Goal: Transaction & Acquisition: Purchase product/service

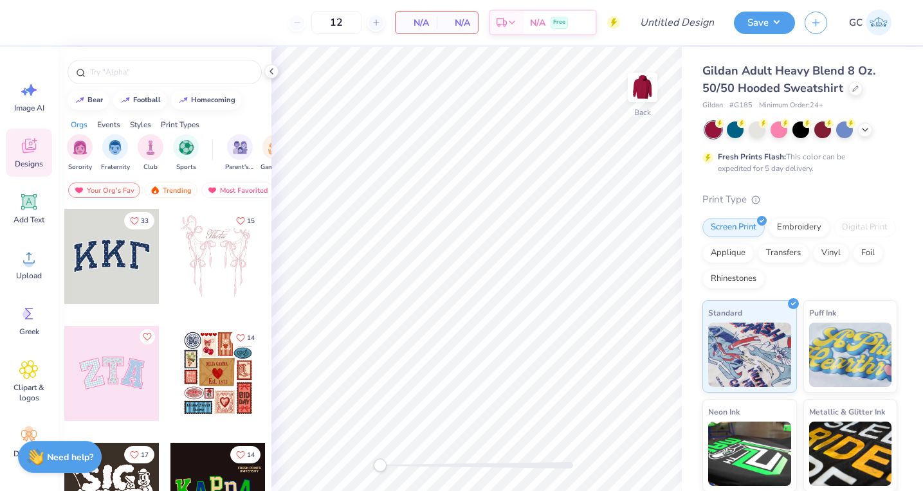
click at [115, 390] on div at bounding box center [111, 373] width 95 height 95
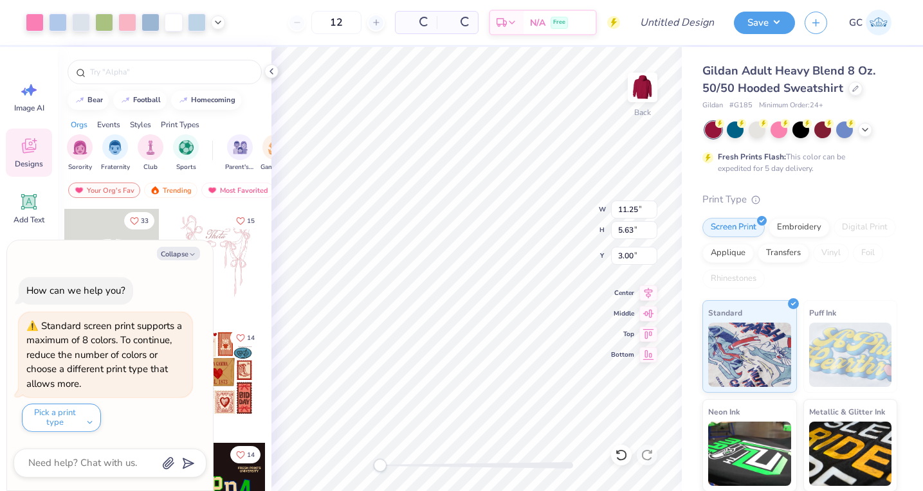
type textarea "x"
click at [374, 22] on icon at bounding box center [376, 22] width 9 height 9
type input "15"
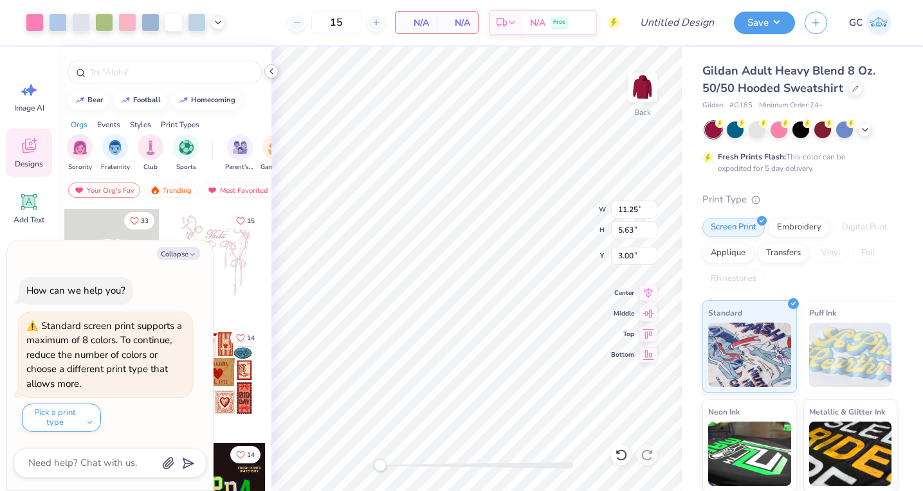
click at [273, 69] on icon at bounding box center [271, 71] width 10 height 10
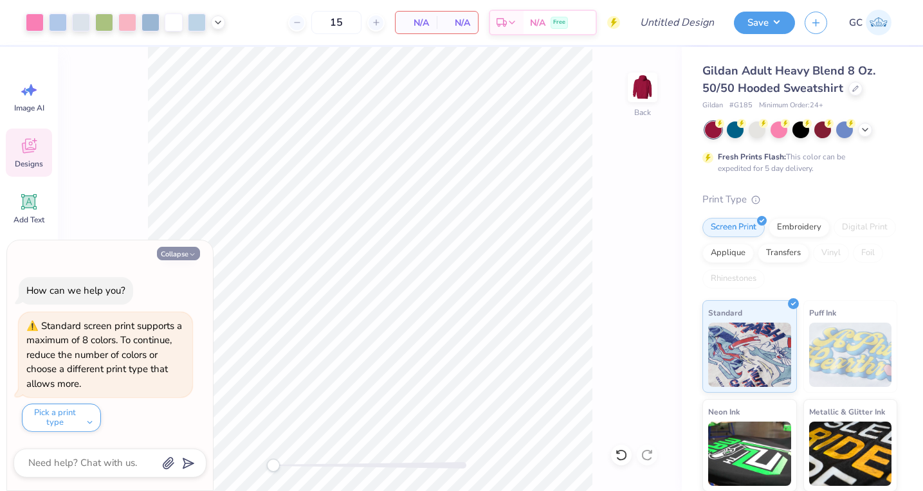
click at [185, 250] on button "Collapse" at bounding box center [178, 254] width 43 height 14
type textarea "x"
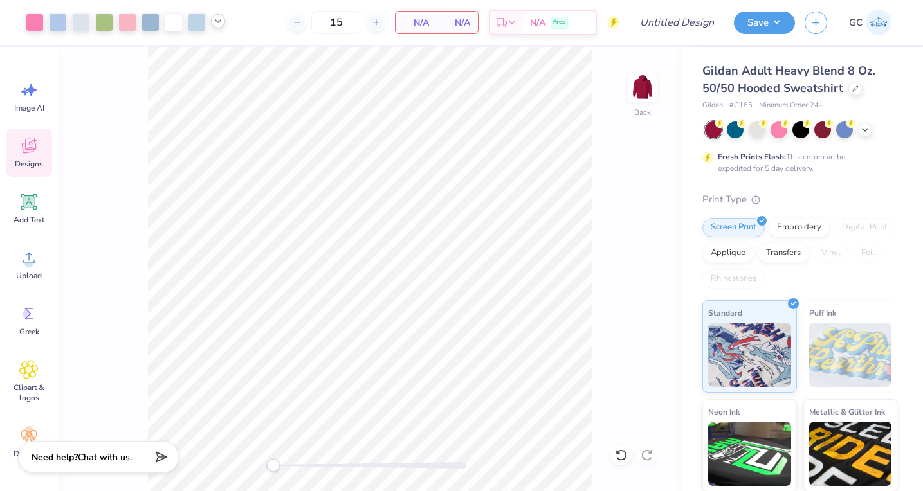
click at [214, 26] on icon at bounding box center [218, 21] width 10 height 10
click at [552, 23] on div "Free" at bounding box center [558, 25] width 17 height 12
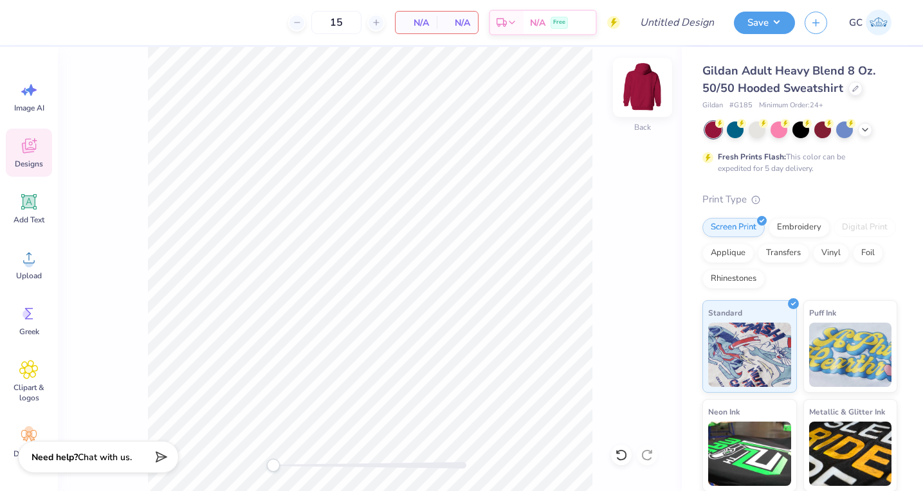
click at [639, 98] on img at bounding box center [642, 87] width 51 height 51
click at [33, 152] on icon at bounding box center [28, 145] width 19 height 19
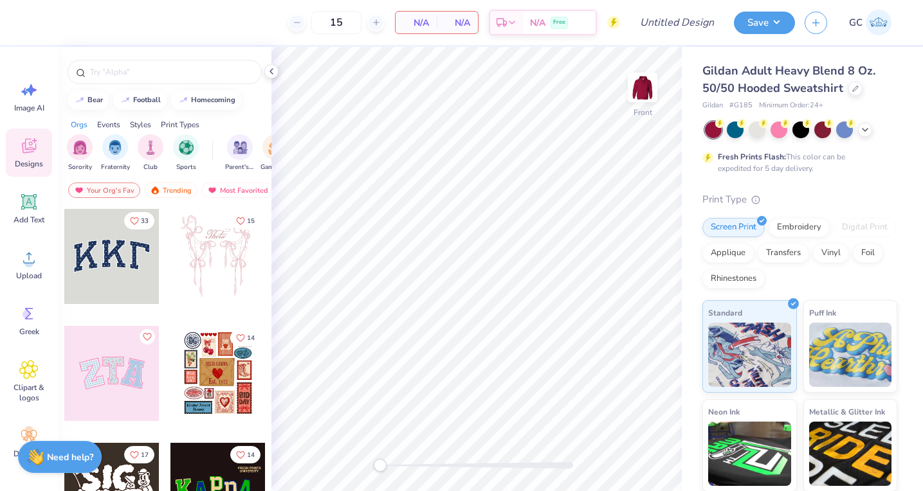
click at [221, 266] on div at bounding box center [217, 256] width 95 height 95
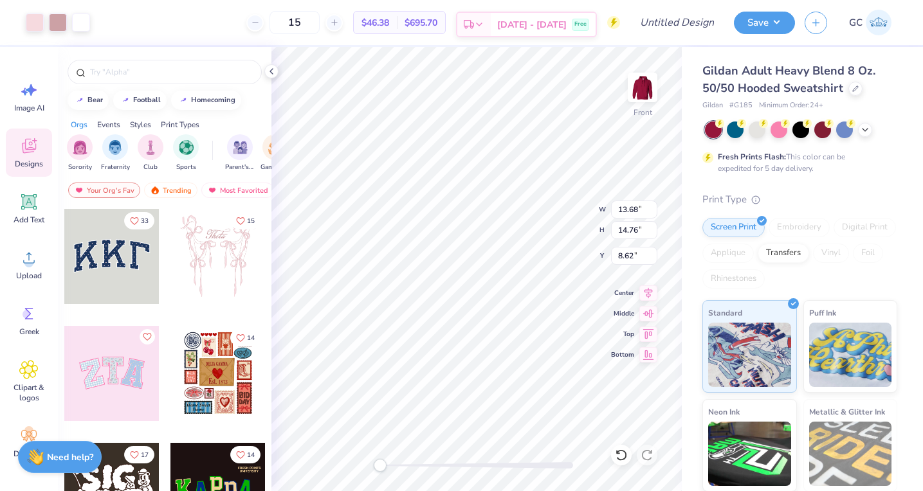
click at [484, 23] on icon at bounding box center [479, 24] width 10 height 10
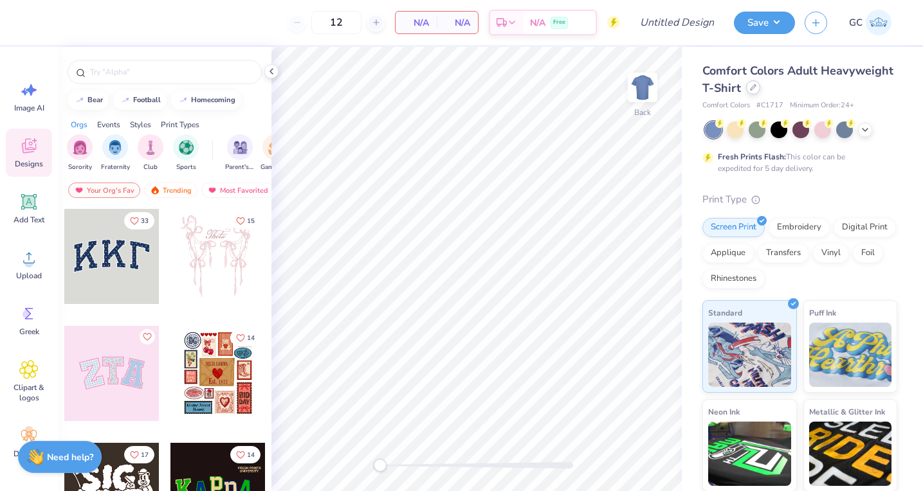
click at [750, 90] on icon at bounding box center [753, 87] width 6 height 6
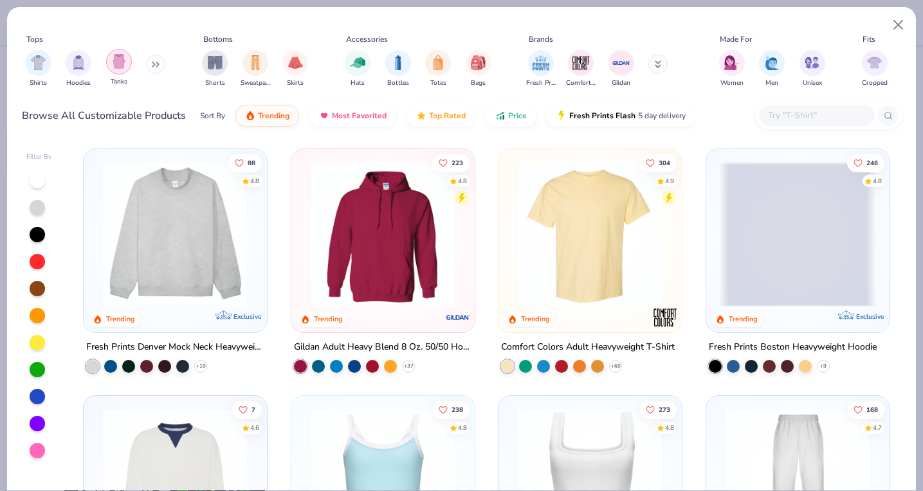
click at [121, 60] on img "filter for Tanks" at bounding box center [119, 61] width 14 height 15
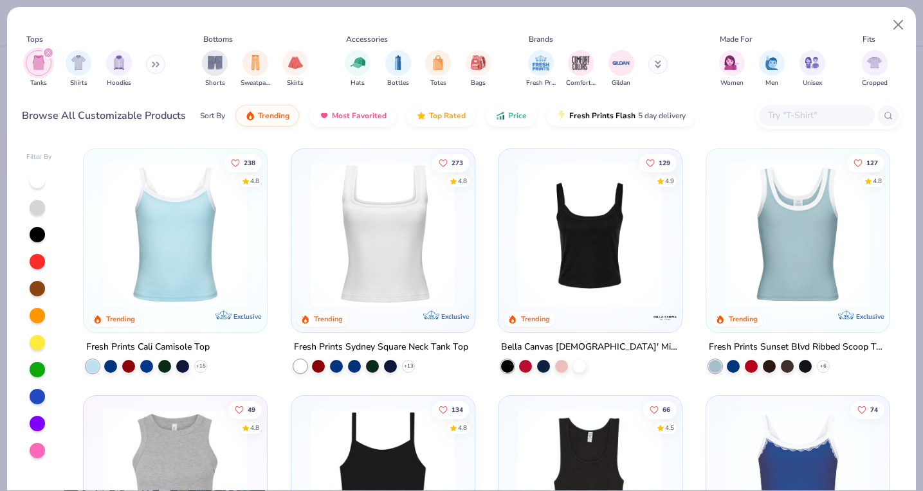
click at [405, 267] on img at bounding box center [382, 234] width 157 height 145
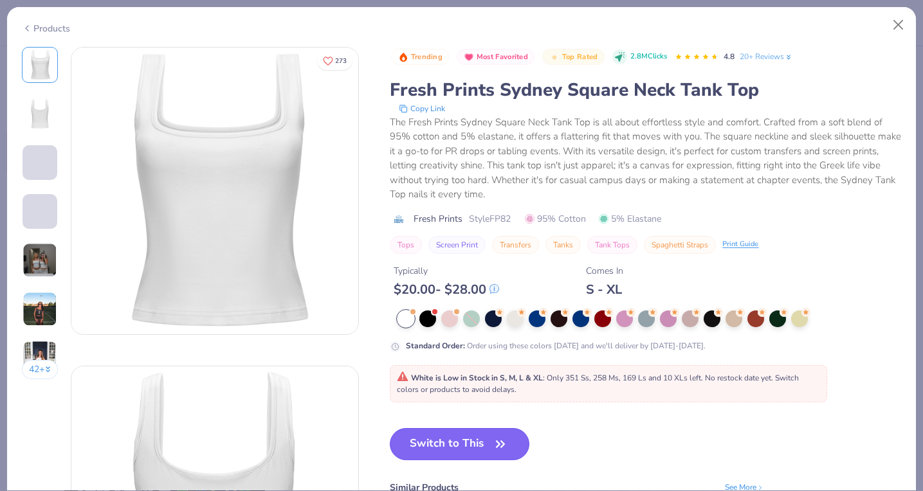
click at [448, 442] on button "Switch to This" at bounding box center [460, 444] width 140 height 32
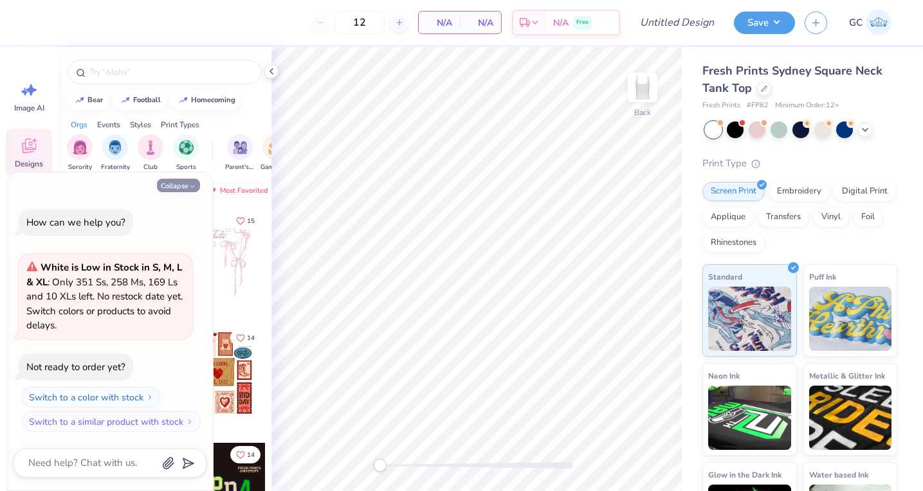
click at [188, 179] on button "Collapse" at bounding box center [178, 186] width 43 height 14
type textarea "x"
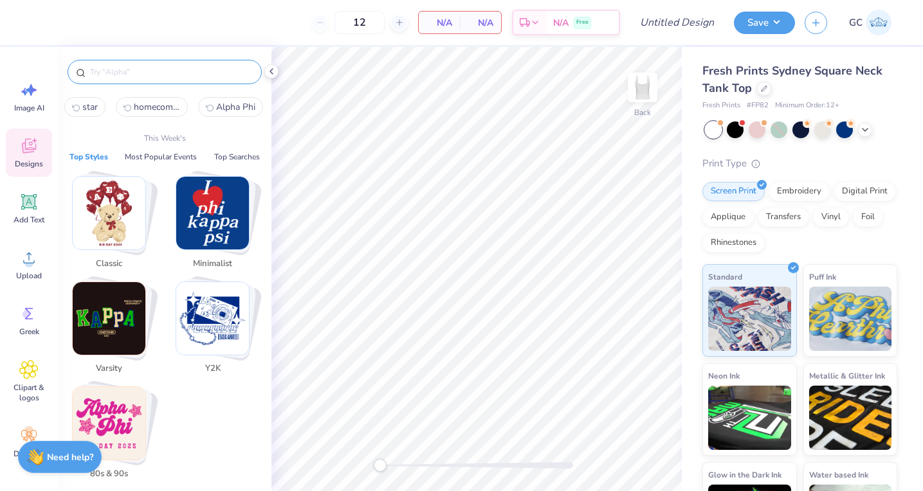
click at [122, 75] on input "text" at bounding box center [171, 72] width 165 height 13
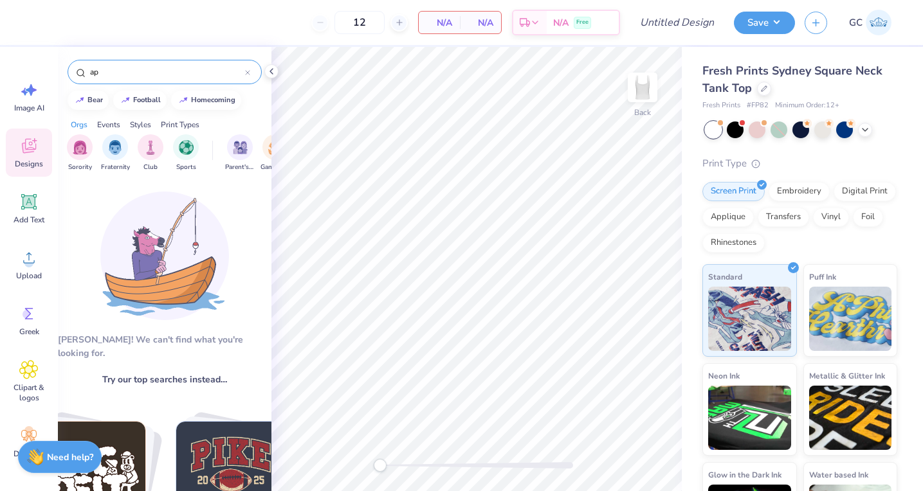
type input "a"
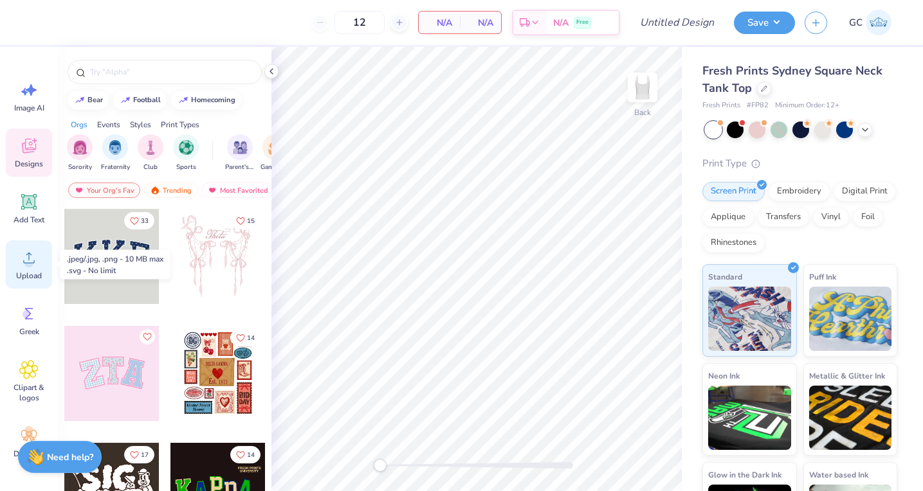
click at [40, 269] on div "Upload" at bounding box center [29, 264] width 46 height 48
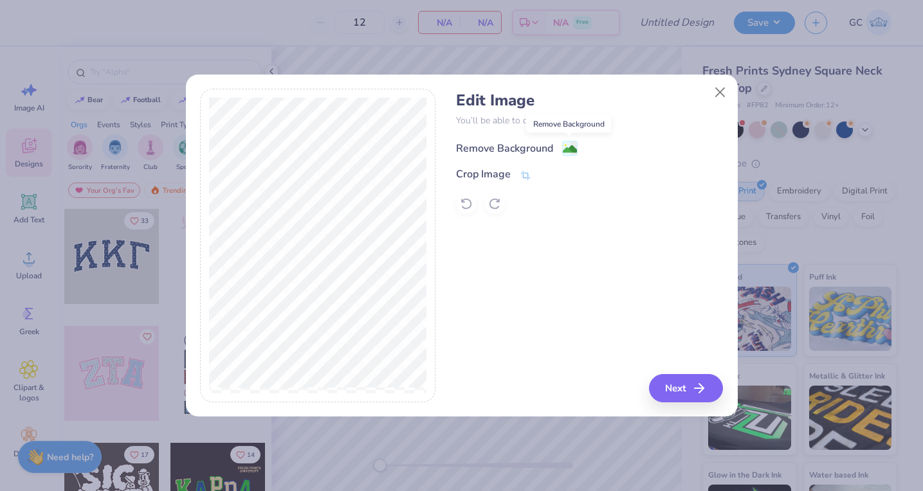
click at [570, 151] on image at bounding box center [570, 149] width 14 height 14
click at [684, 388] on button "Next" at bounding box center [688, 388] width 74 height 28
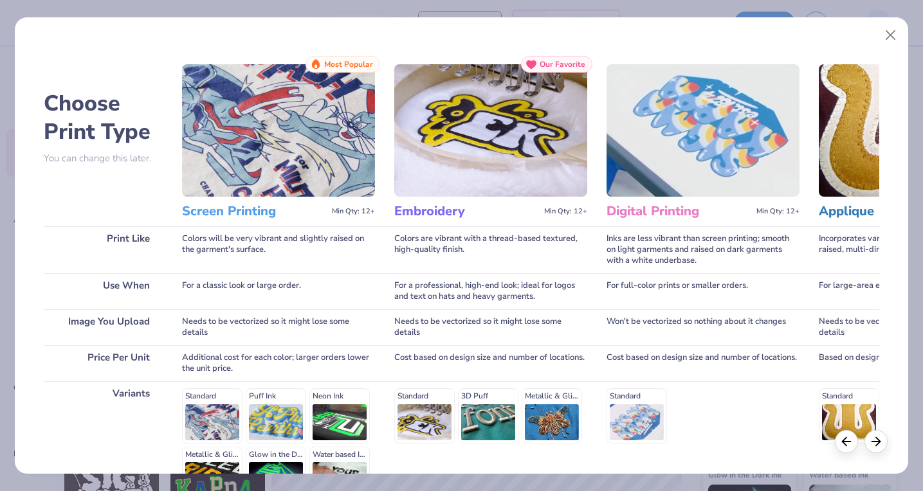
scroll to position [150, 0]
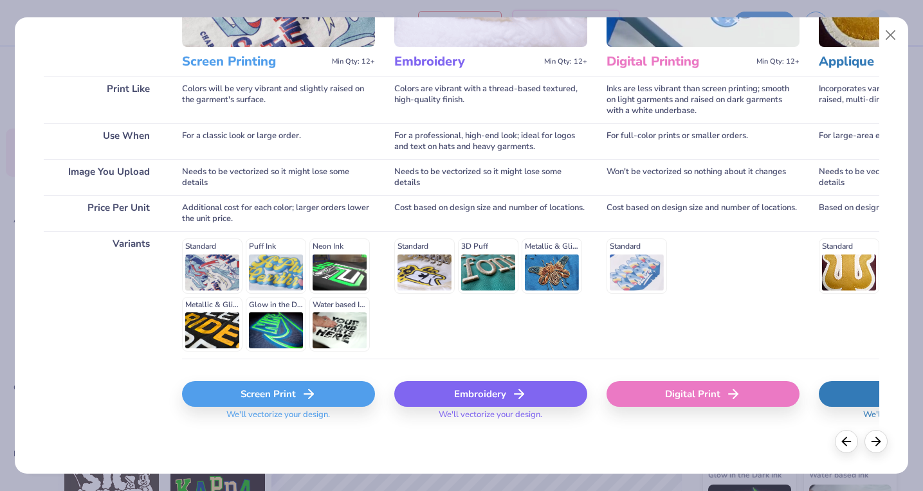
click at [233, 393] on div "Screen Print" at bounding box center [278, 394] width 193 height 26
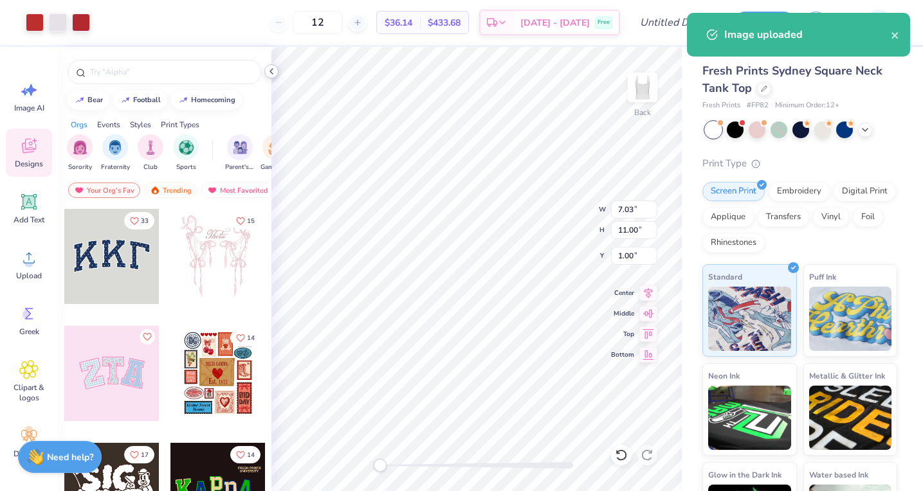
click at [271, 71] on icon at bounding box center [271, 71] width 10 height 10
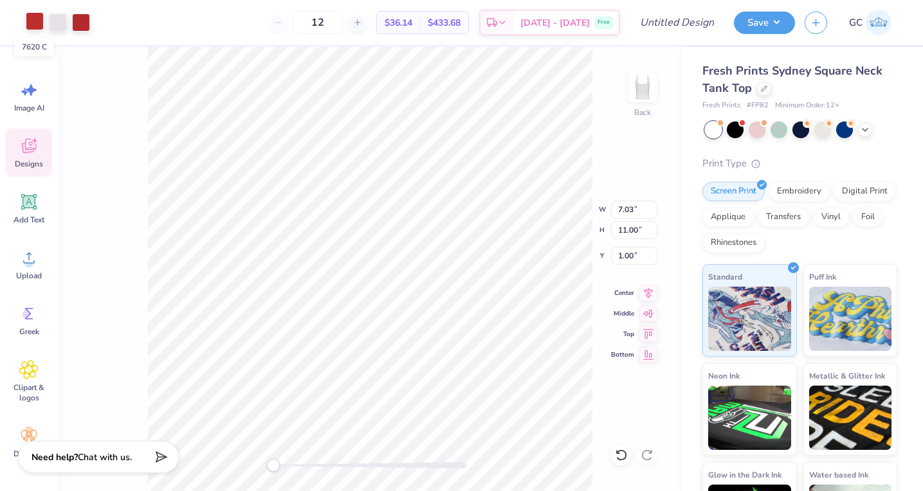
click at [35, 24] on div at bounding box center [35, 21] width 18 height 18
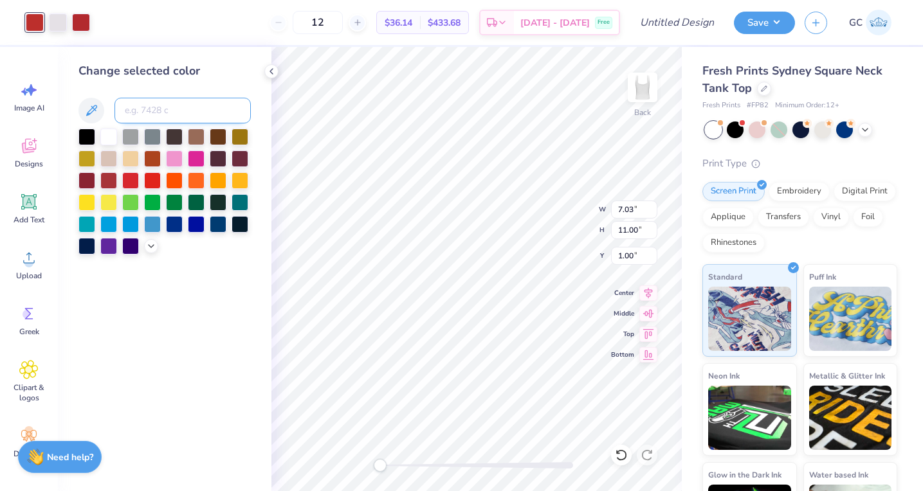
click at [133, 118] on input at bounding box center [182, 111] width 136 height 26
type input "201"
click at [87, 21] on div at bounding box center [81, 21] width 18 height 18
click at [84, 30] on div at bounding box center [81, 23] width 18 height 18
click at [143, 114] on input at bounding box center [182, 111] width 136 height 26
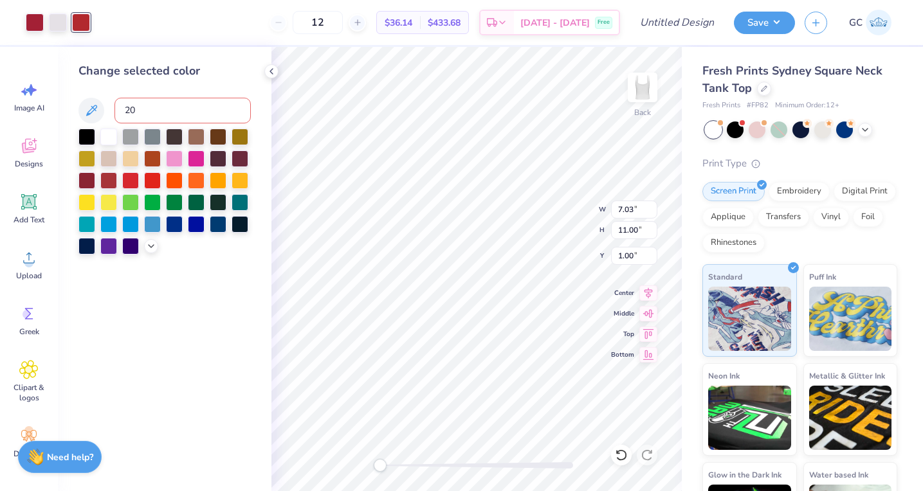
type input "201"
click at [273, 69] on icon at bounding box center [271, 71] width 10 height 10
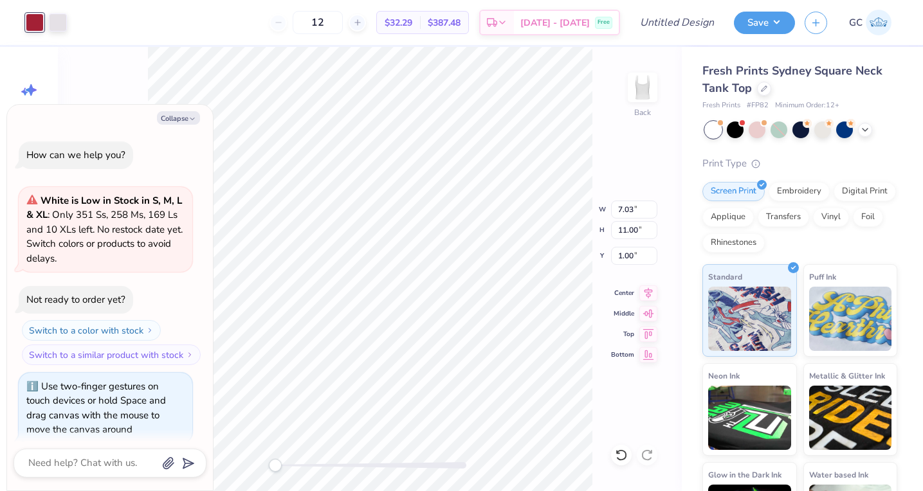
scroll to position [11, 0]
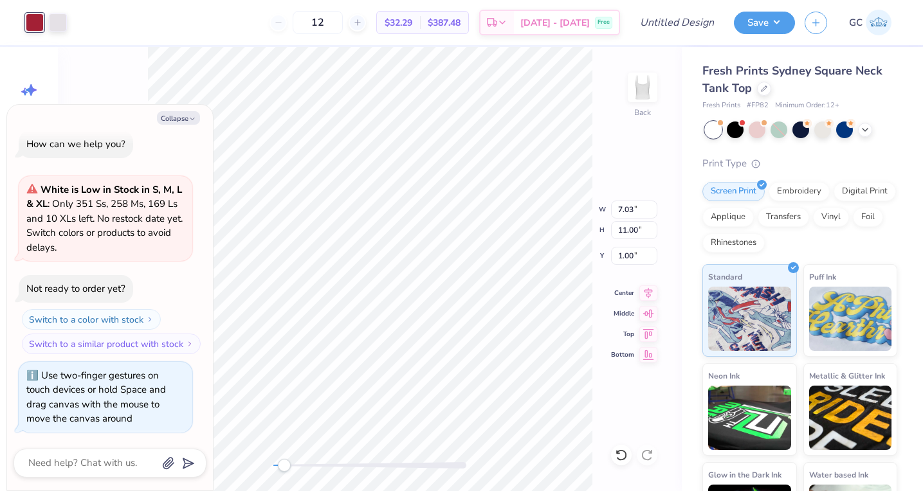
drag, startPoint x: 275, startPoint y: 464, endPoint x: 285, endPoint y: 464, distance: 9.6
click at [285, 464] on div "Accessibility label" at bounding box center [284, 465] width 13 height 13
click at [192, 122] on icon "button" at bounding box center [192, 119] width 8 height 8
type textarea "x"
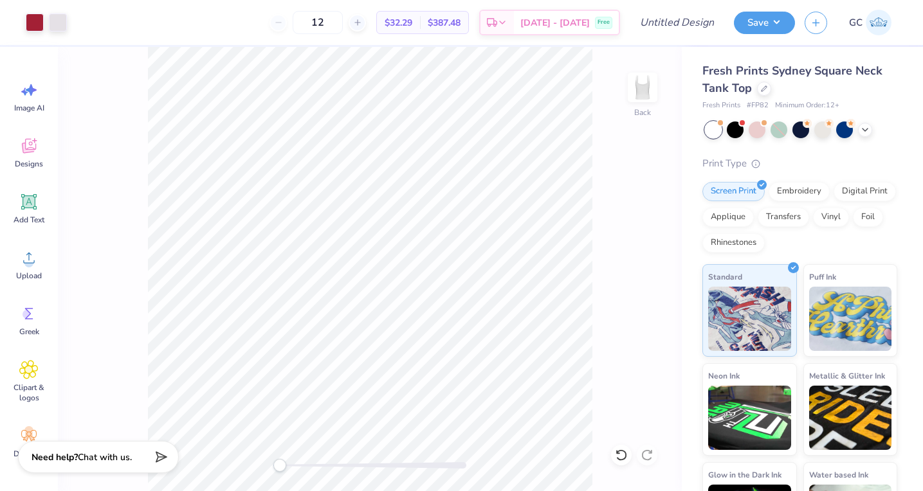
click at [277, 465] on div "Accessibility label" at bounding box center [279, 465] width 13 height 13
drag, startPoint x: 278, startPoint y: 467, endPoint x: 307, endPoint y: 466, distance: 29.0
click at [307, 466] on div "Accessibility label" at bounding box center [306, 465] width 13 height 13
click at [21, 383] on span "Clipart & logos" at bounding box center [29, 393] width 42 height 21
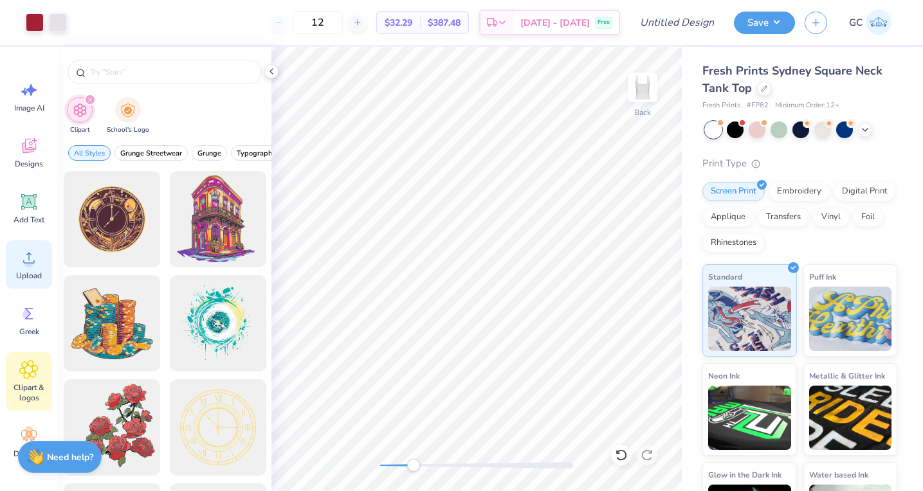
scroll to position [1, 0]
click at [32, 158] on span "Designs" at bounding box center [29, 163] width 28 height 10
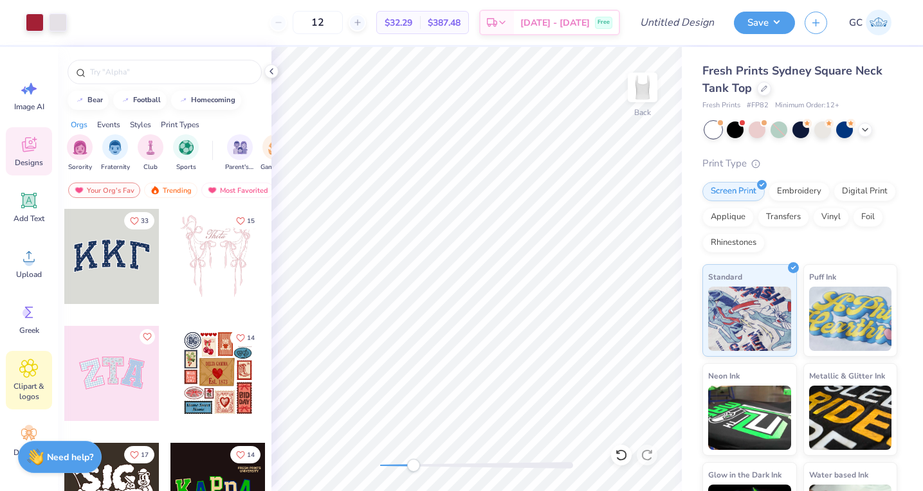
click at [28, 358] on div "Clipart & logos" at bounding box center [29, 380] width 46 height 59
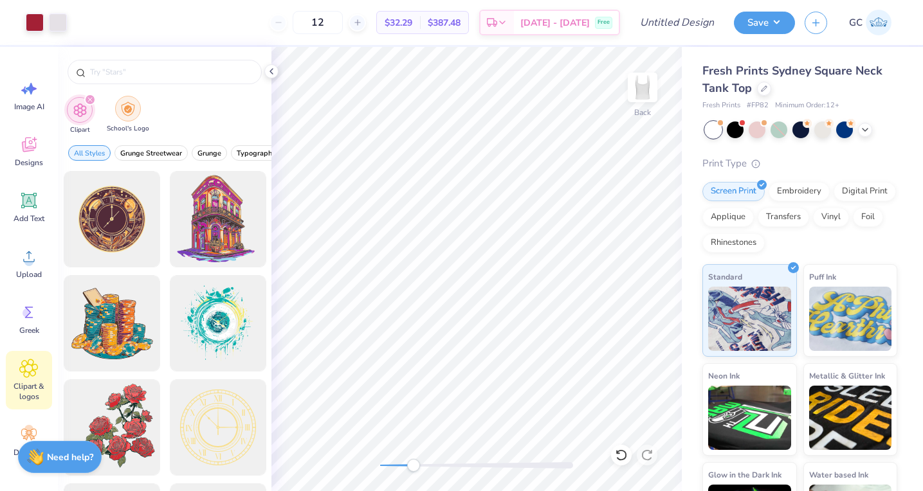
click at [118, 105] on div "filter for School's Logo" at bounding box center [128, 109] width 26 height 26
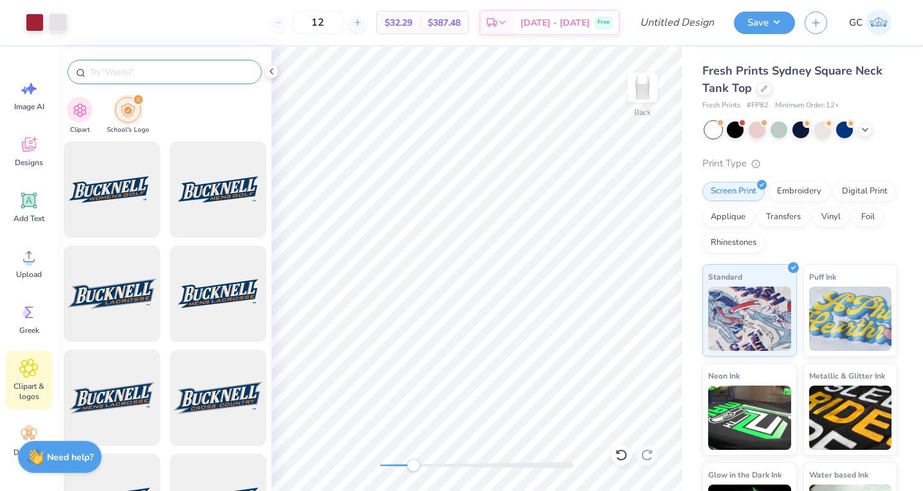
click at [125, 67] on input "text" at bounding box center [171, 72] width 165 height 13
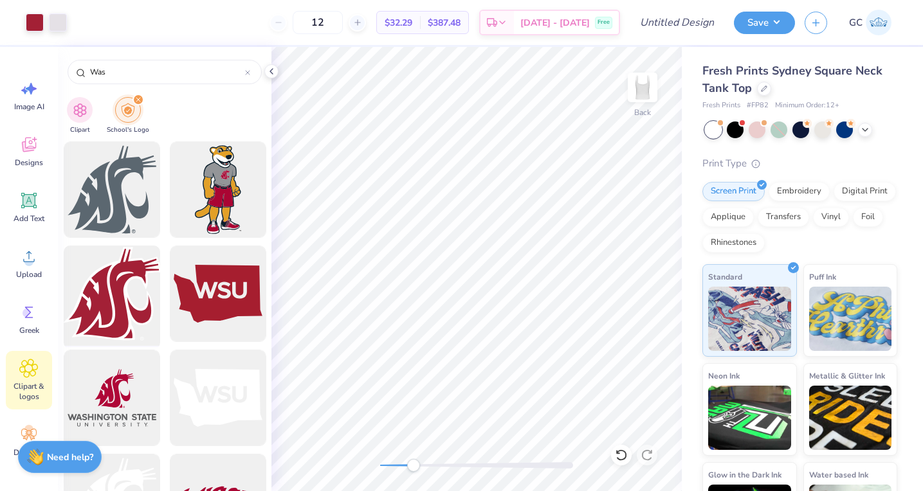
type input "Was"
click at [134, 278] on div at bounding box center [112, 294] width 106 height 106
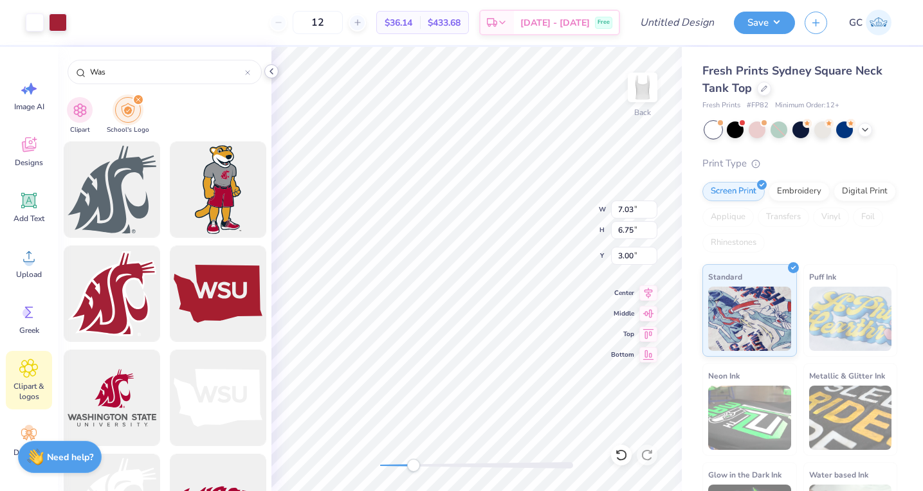
click at [275, 71] on icon at bounding box center [271, 71] width 10 height 10
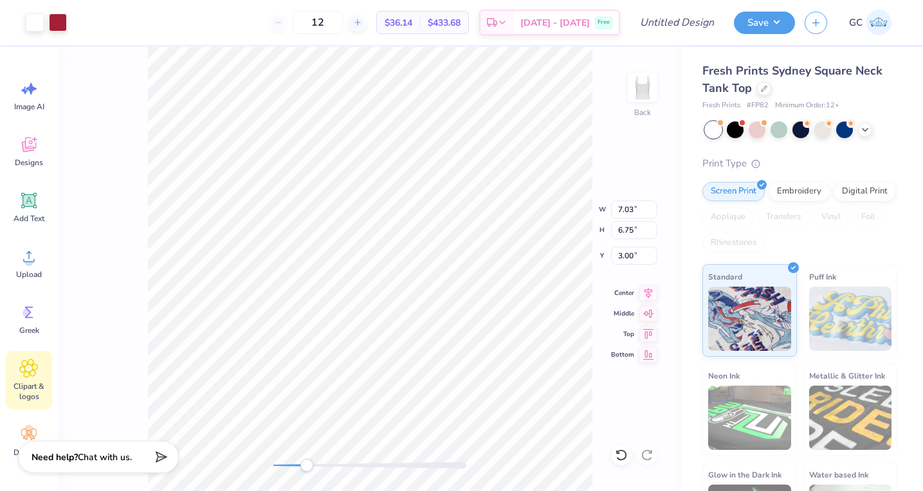
type input "5.94"
type input "9.30"
type input "1.71"
drag, startPoint x: 304, startPoint y: 467, endPoint x: 291, endPoint y: 467, distance: 12.2
click at [291, 467] on div "Accessibility label" at bounding box center [292, 465] width 13 height 13
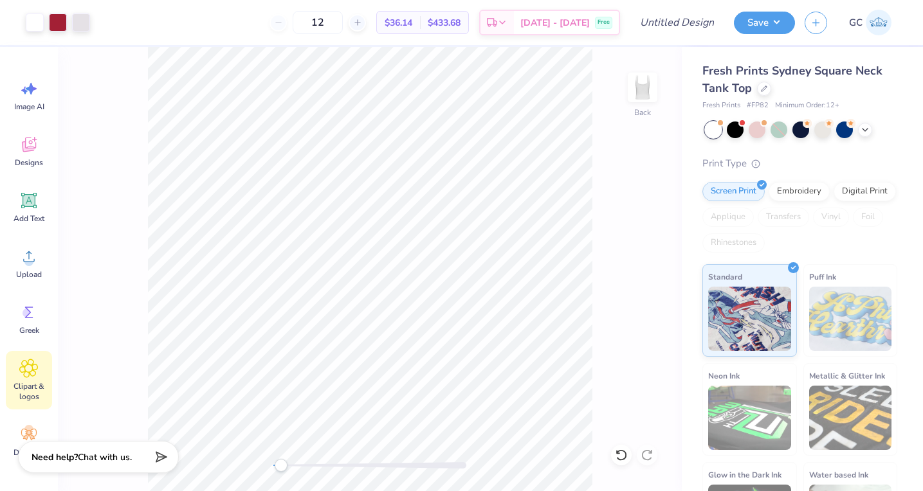
drag, startPoint x: 287, startPoint y: 468, endPoint x: 271, endPoint y: 468, distance: 16.7
click at [275, 468] on div "Accessibility label" at bounding box center [281, 465] width 13 height 13
drag, startPoint x: 271, startPoint y: 464, endPoint x: 322, endPoint y: 460, distance: 50.9
click at [322, 460] on div "Accessibility label" at bounding box center [320, 465] width 13 height 13
drag, startPoint x: 325, startPoint y: 466, endPoint x: 281, endPoint y: 462, distance: 44.5
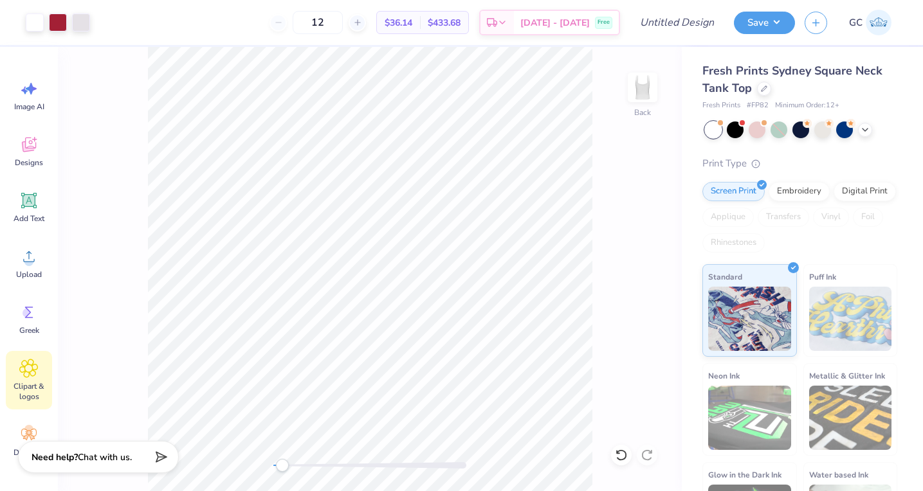
click at [281, 462] on div "Accessibility label" at bounding box center [282, 465] width 13 height 13
drag, startPoint x: 347, startPoint y: 23, endPoint x: 323, endPoint y: 24, distance: 23.8
click at [323, 24] on input "12" at bounding box center [318, 22] width 50 height 23
click at [239, 33] on div "40 $23.40 Per Item $936.00 Total Est. Delivery Sep 20 - 23 Free" at bounding box center [360, 22] width 520 height 45
drag, startPoint x: 350, startPoint y: 24, endPoint x: 311, endPoint y: 24, distance: 39.9
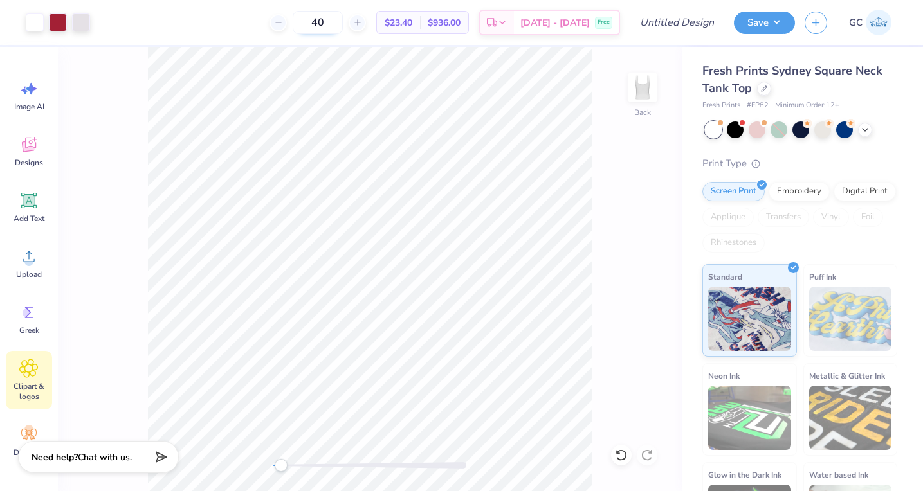
click at [311, 24] on input "40" at bounding box center [318, 22] width 50 height 23
type input "50"
click at [233, 26] on div "50 $21.69 Per Item $1,084.50 Total Est. Delivery Sep 20 - 23 Free" at bounding box center [360, 22] width 520 height 45
click at [576, 18] on span "[DATE] - [DATE]" at bounding box center [554, 25] width 69 height 14
type input "2.30"
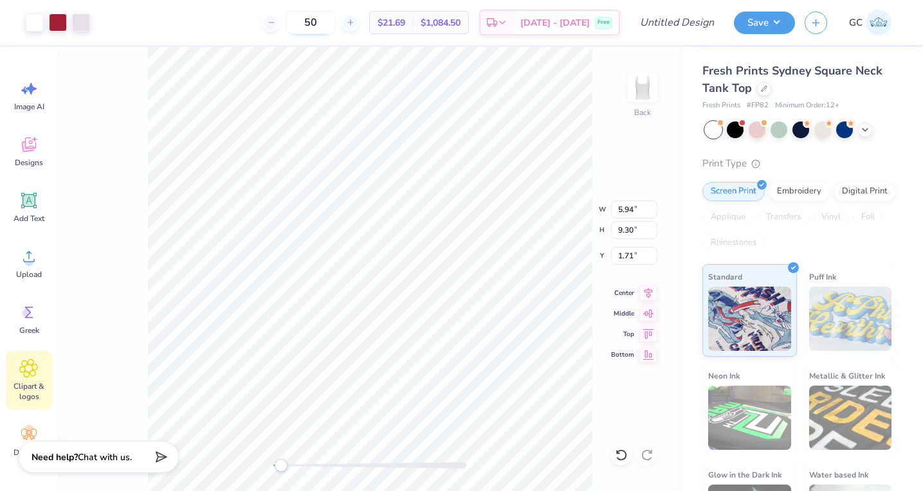
type input "3.91"
type input "1.76"
type input "5.27"
type input "8.53"
type input "1.67"
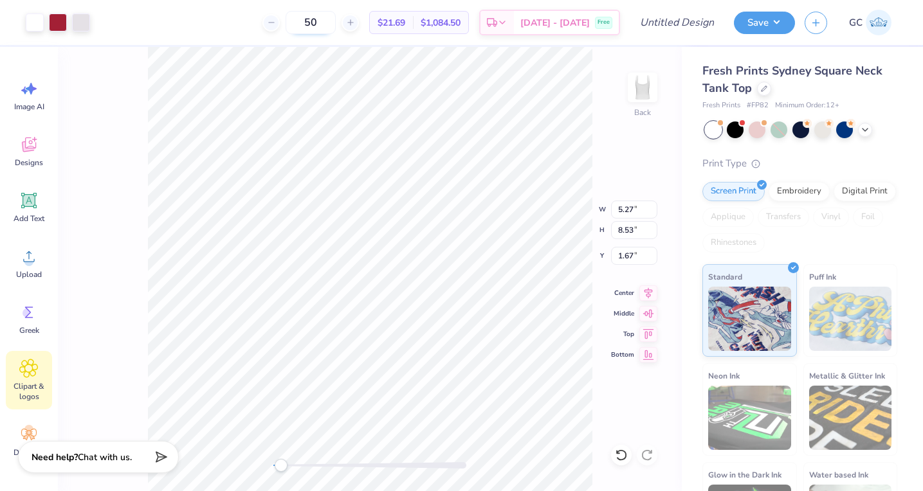
type input "6.79"
type input "10.21"
type input "1.64"
type input "5.31"
type input "8.58"
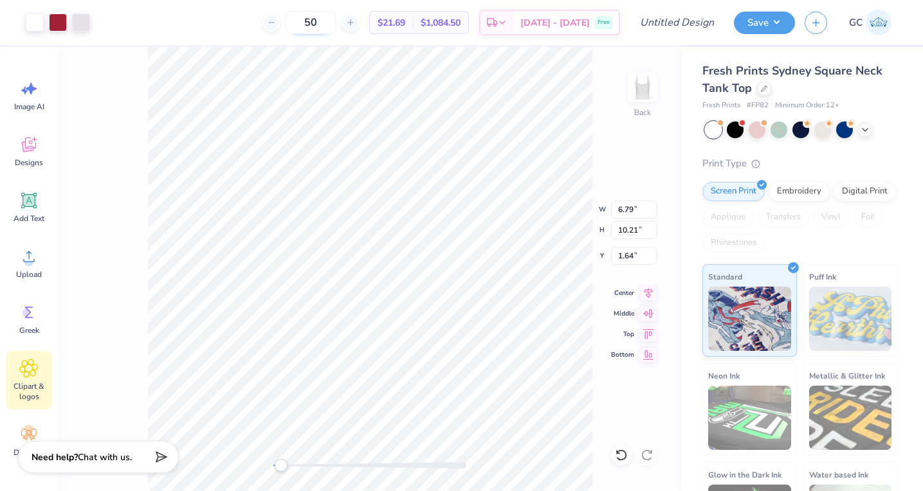
type input "1.67"
type input "5.80"
type input "8.72"
type input "0.50"
click at [21, 271] on span "Upload" at bounding box center [29, 274] width 26 height 10
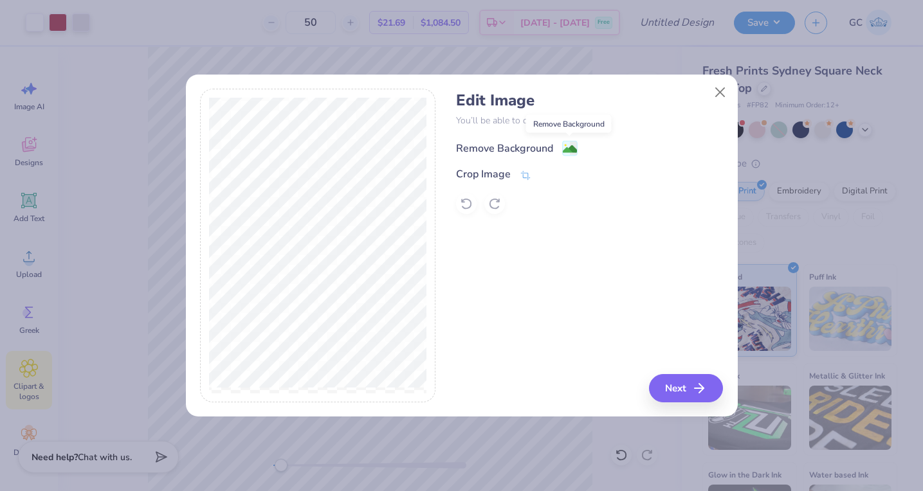
click at [568, 145] on image at bounding box center [570, 149] width 14 height 14
click at [526, 174] on icon at bounding box center [526, 177] width 12 height 12
click at [520, 199] on div "Edit Image You’ll be able to do all of this later too. Remove Background Crop I…" at bounding box center [461, 246] width 523 height 314
click at [523, 173] on icon at bounding box center [526, 176] width 12 height 12
click at [550, 175] on button at bounding box center [547, 175] width 14 height 14
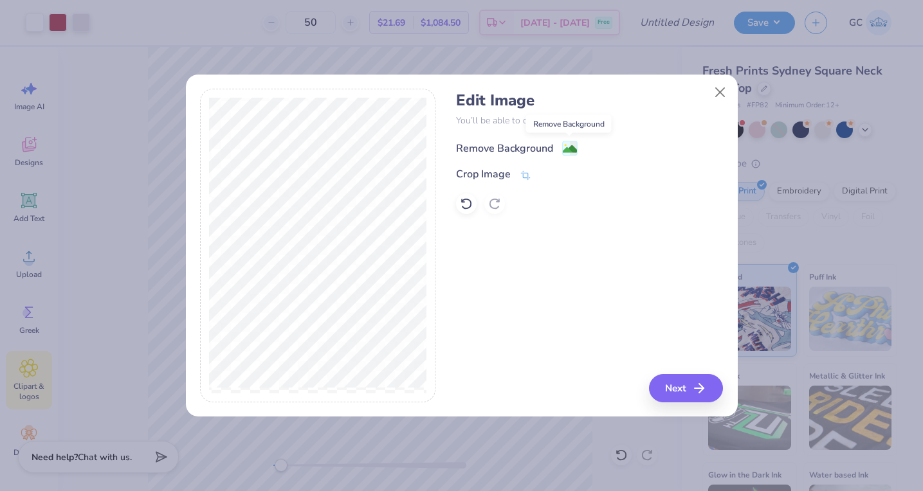
click at [573, 146] on image at bounding box center [570, 149] width 14 height 14
click at [684, 388] on button "Next" at bounding box center [688, 388] width 74 height 28
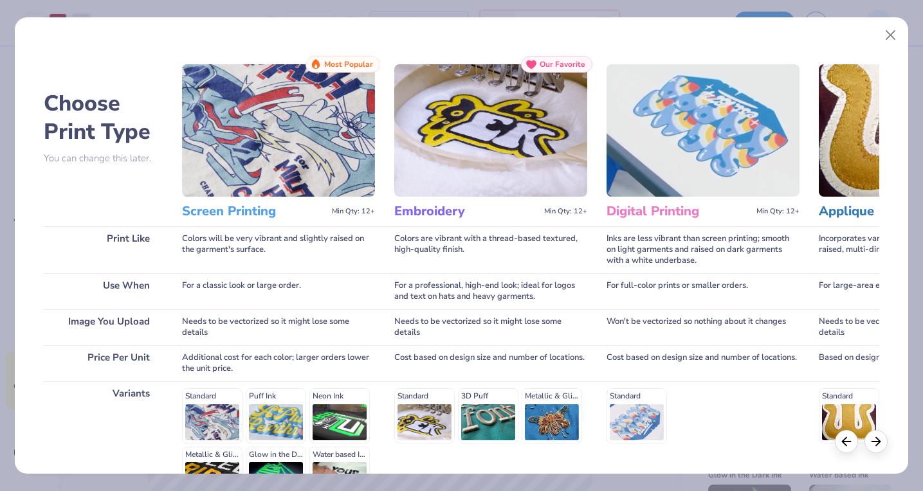
scroll to position [150, 0]
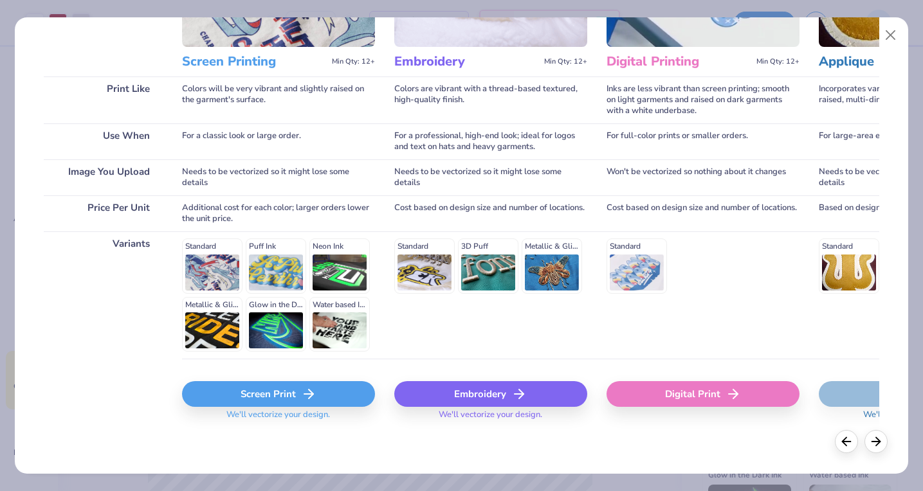
click at [276, 392] on div "Screen Print" at bounding box center [278, 394] width 193 height 26
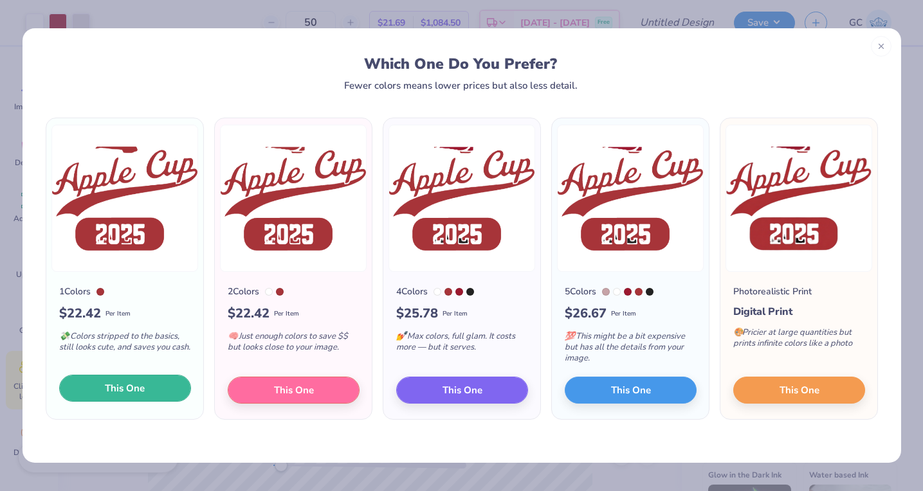
click at [132, 388] on span "This One" at bounding box center [125, 388] width 40 height 15
type input "7.03"
type input "5.02"
type input "3.99"
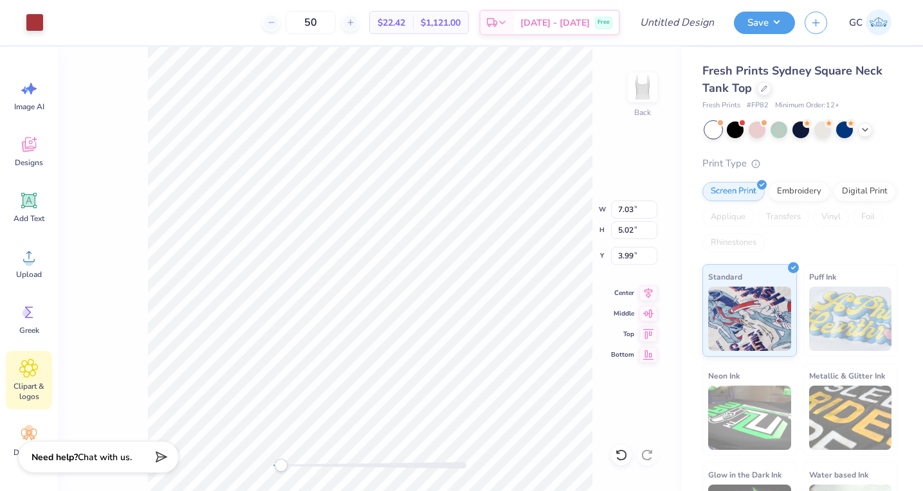
type input "3.31"
type input "1.47"
type input "7.75"
drag, startPoint x: 283, startPoint y: 467, endPoint x: 317, endPoint y: 466, distance: 34.1
click at [316, 466] on div "Accessibility label" at bounding box center [309, 465] width 13 height 13
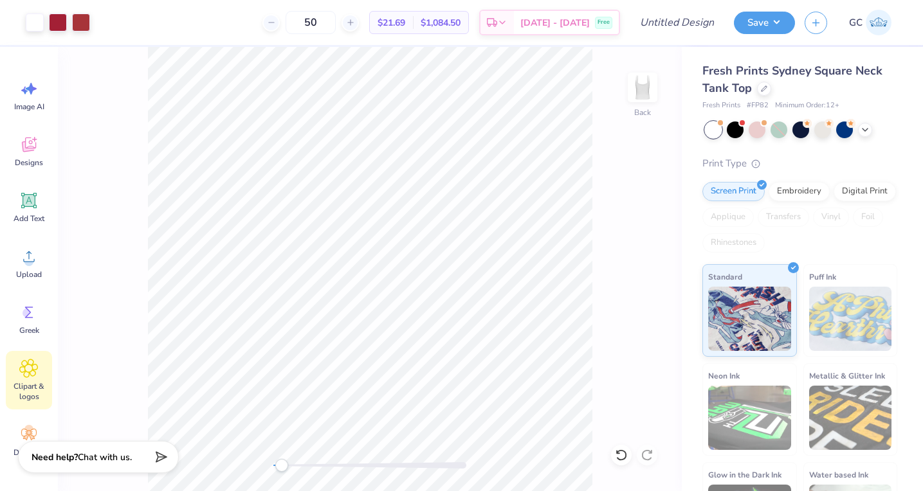
drag, startPoint x: 318, startPoint y: 467, endPoint x: 280, endPoint y: 462, distance: 38.3
click at [280, 462] on div "Accessibility label" at bounding box center [281, 465] width 13 height 13
type input "7.26"
type input "1.84"
drag, startPoint x: 283, startPoint y: 469, endPoint x: 298, endPoint y: 471, distance: 15.5
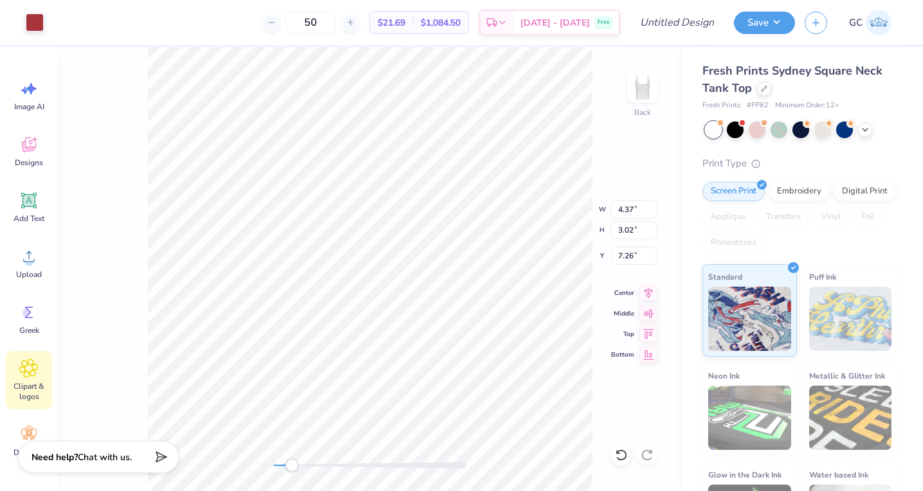
click at [298, 471] on div "Accessibility label" at bounding box center [292, 465] width 13 height 13
type input "6.82"
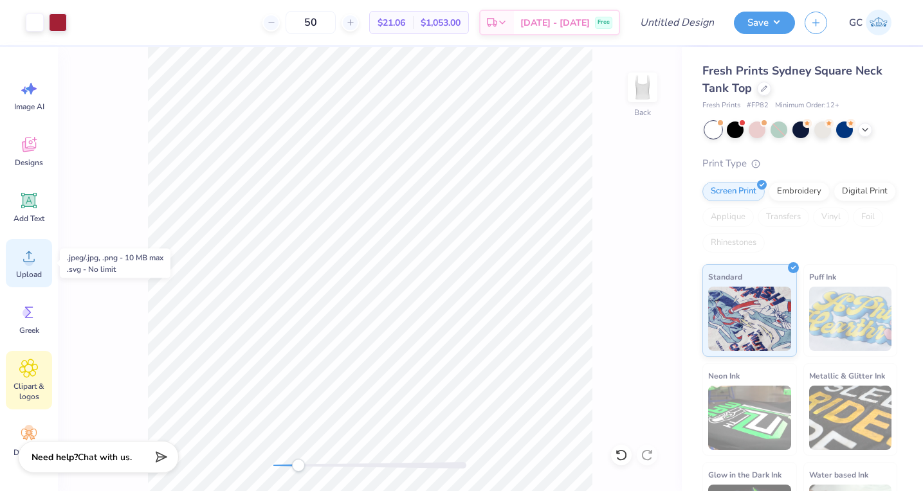
scroll to position [0, 0]
click at [539, 27] on div "Sep 20 - 23 Free" at bounding box center [566, 24] width 105 height 23
click at [37, 272] on span "Upload" at bounding box center [29, 276] width 26 height 10
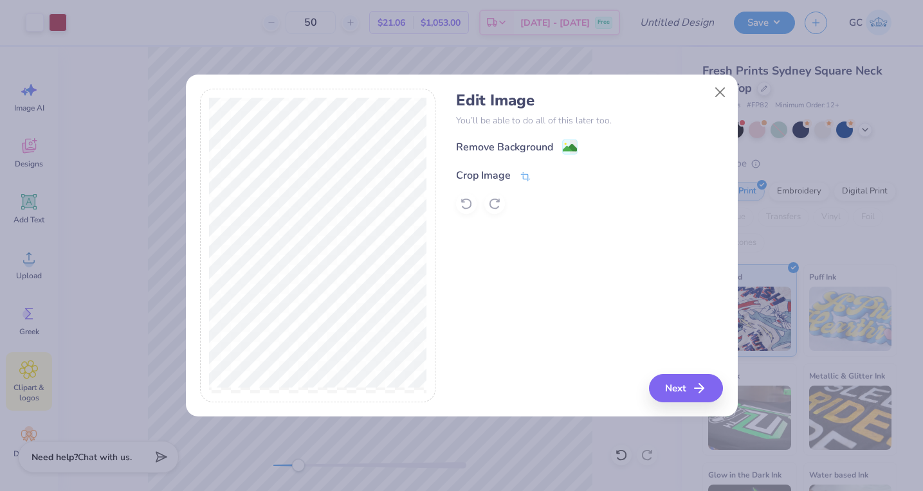
click at [527, 173] on icon at bounding box center [526, 177] width 12 height 12
click at [520, 230] on div "Edit Image You’ll be able to do all of this later too. Remove Background Crop I…" at bounding box center [461, 246] width 523 height 314
click at [548, 171] on icon at bounding box center [547, 174] width 8 height 8
click at [570, 147] on image at bounding box center [570, 149] width 14 height 14
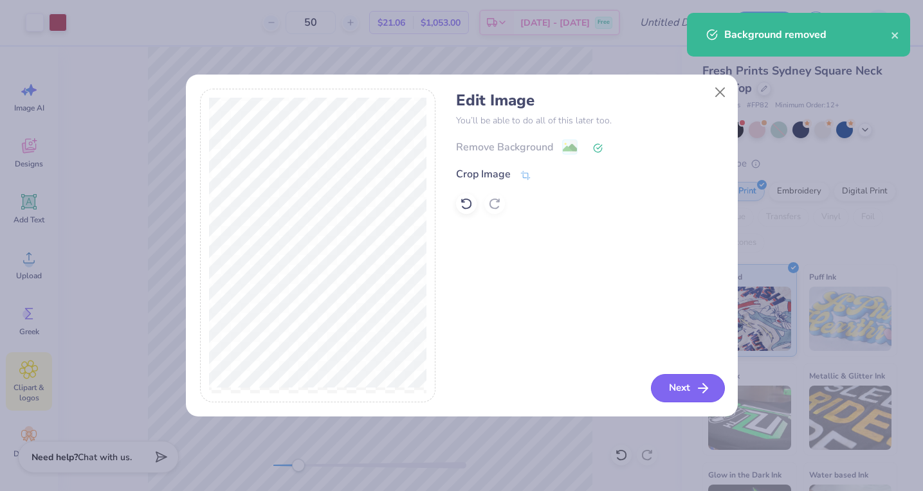
click at [662, 386] on button "Next" at bounding box center [688, 388] width 74 height 28
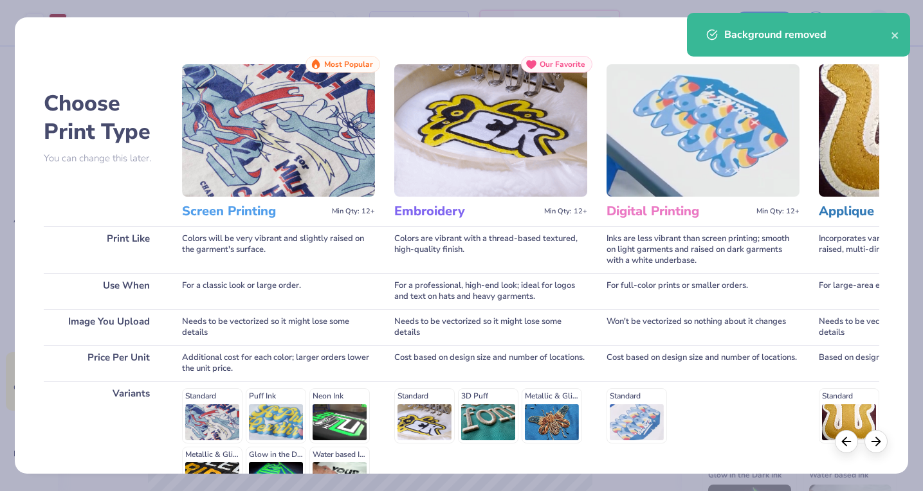
scroll to position [150, 0]
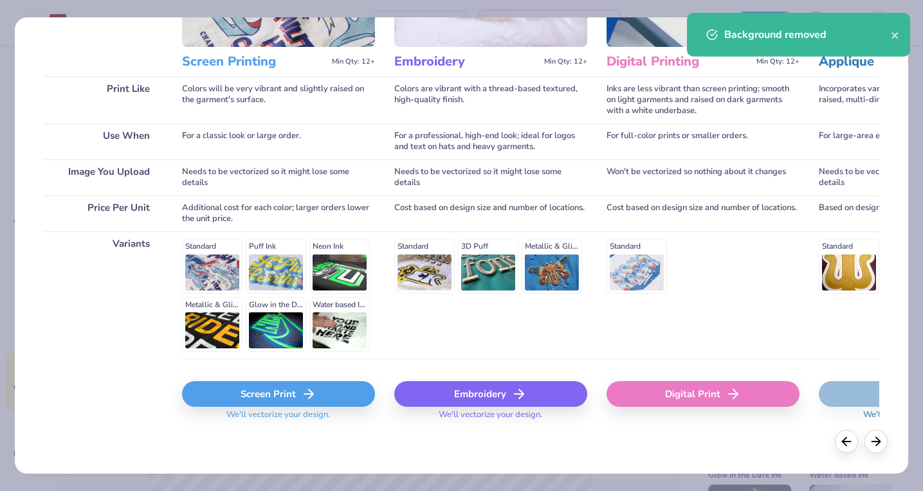
click at [230, 406] on div "Screen Print" at bounding box center [278, 394] width 193 height 26
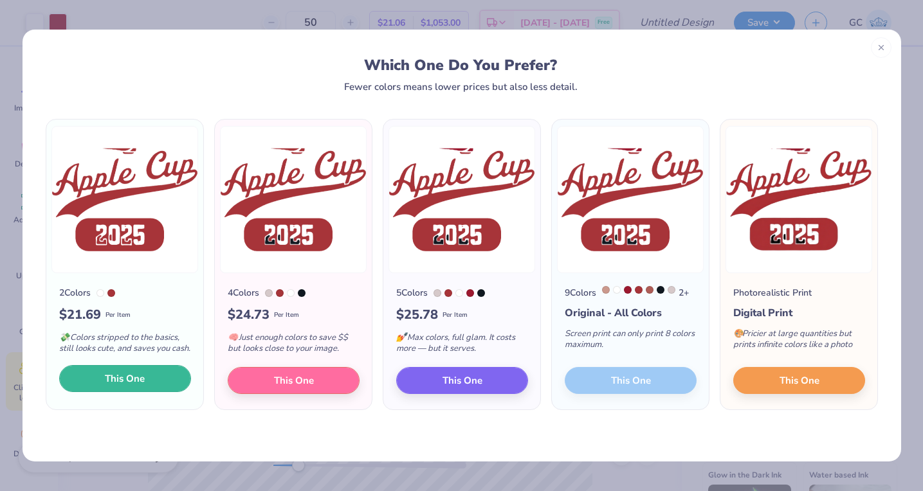
click at [121, 386] on span "This One" at bounding box center [125, 379] width 40 height 15
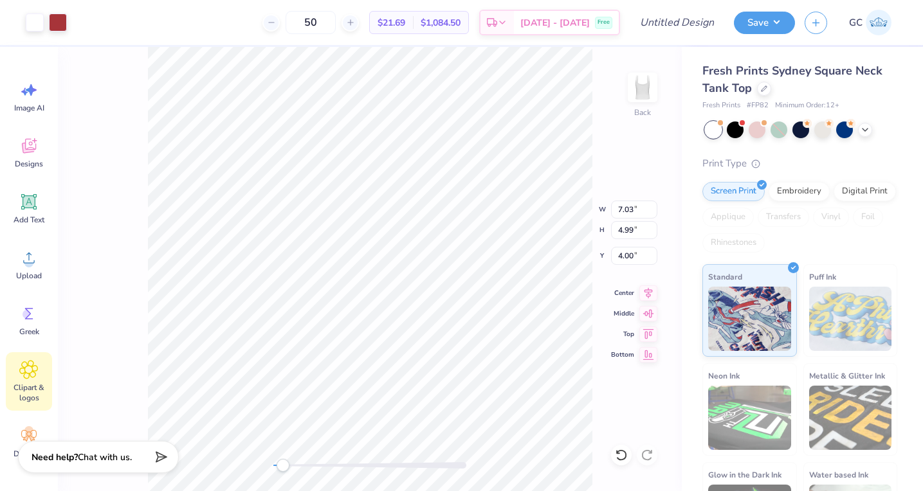
drag, startPoint x: 301, startPoint y: 466, endPoint x: 275, endPoint y: 467, distance: 25.7
click at [276, 467] on div "Accessibility label" at bounding box center [282, 465] width 13 height 13
drag, startPoint x: 275, startPoint y: 467, endPoint x: 333, endPoint y: 466, distance: 58.5
click at [329, 466] on div "Accessibility label" at bounding box center [322, 465] width 13 height 13
click at [549, 30] on span "[DATE] - [DATE]" at bounding box center [554, 25] width 69 height 14
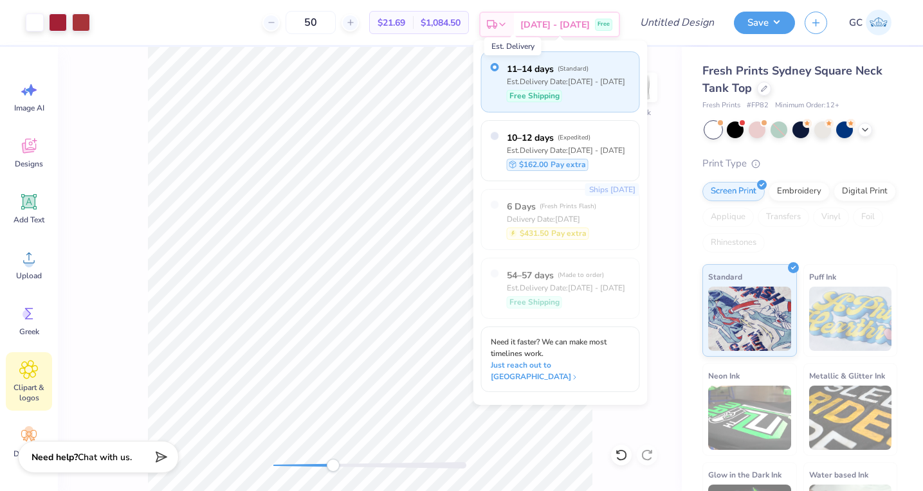
click at [497, 25] on icon at bounding box center [492, 24] width 10 height 10
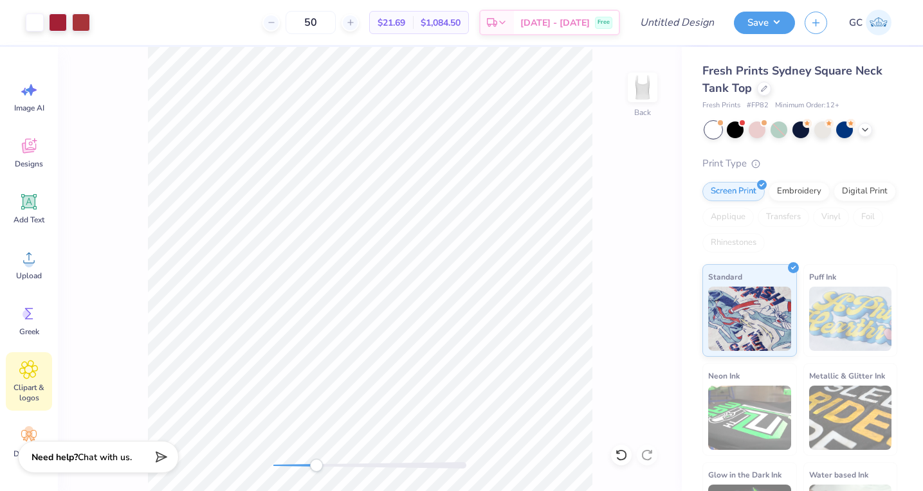
drag, startPoint x: 331, startPoint y: 466, endPoint x: 316, endPoint y: 466, distance: 14.8
click at [316, 466] on div "Accessibility label" at bounding box center [316, 465] width 13 height 13
type input "7.07"
click at [78, 26] on div at bounding box center [81, 21] width 18 height 18
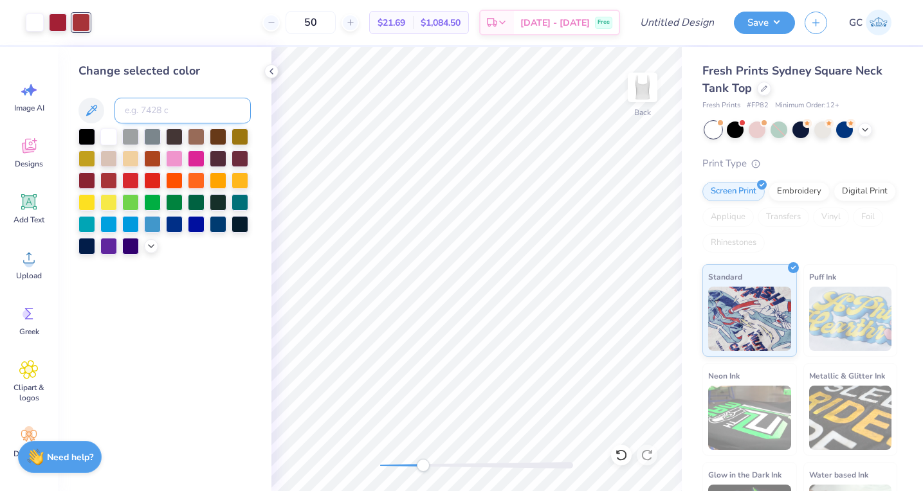
click at [126, 120] on input at bounding box center [182, 111] width 136 height 26
type input "201"
click at [271, 69] on polyline at bounding box center [271, 71] width 3 height 5
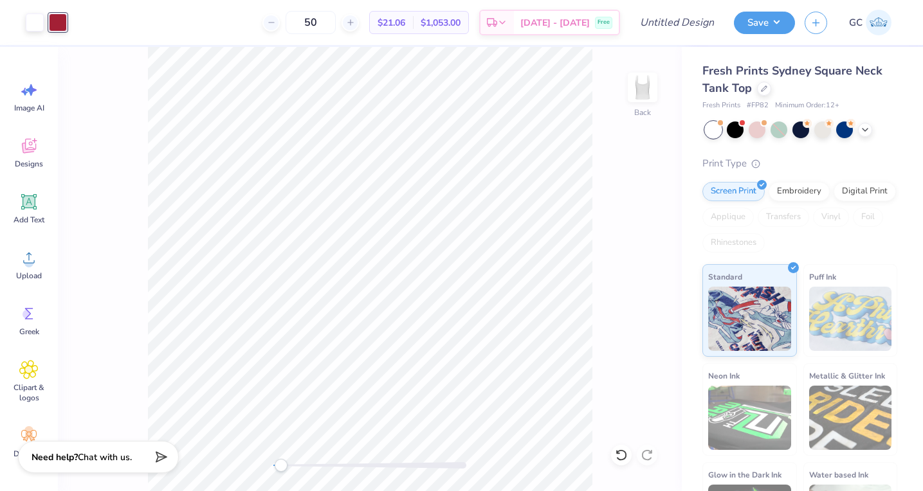
click at [280, 457] on div "Back" at bounding box center [370, 269] width 624 height 444
click at [41, 17] on div at bounding box center [35, 21] width 18 height 18
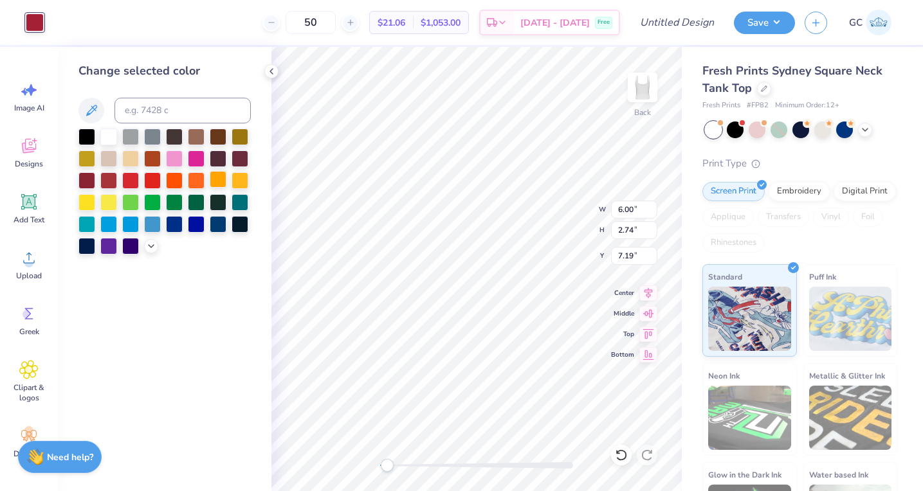
type input "3.65"
type input "1.36"
type input "9.93"
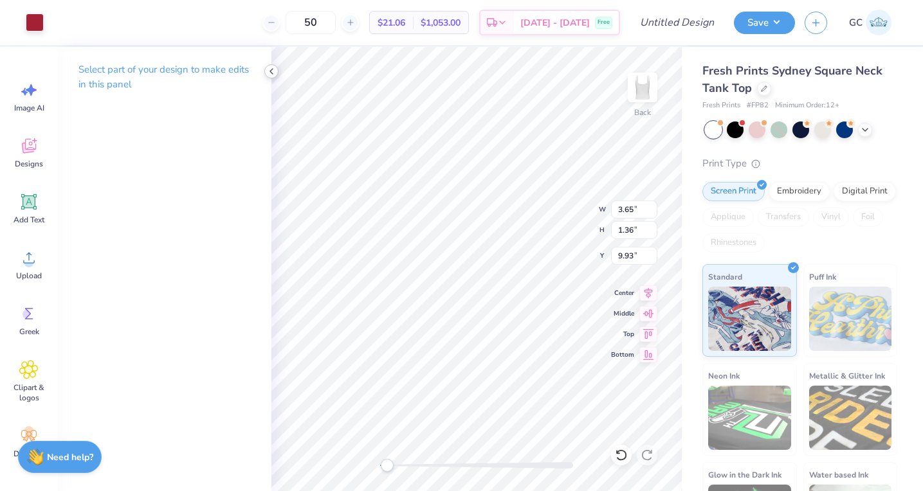
click at [276, 71] on div at bounding box center [271, 71] width 14 height 14
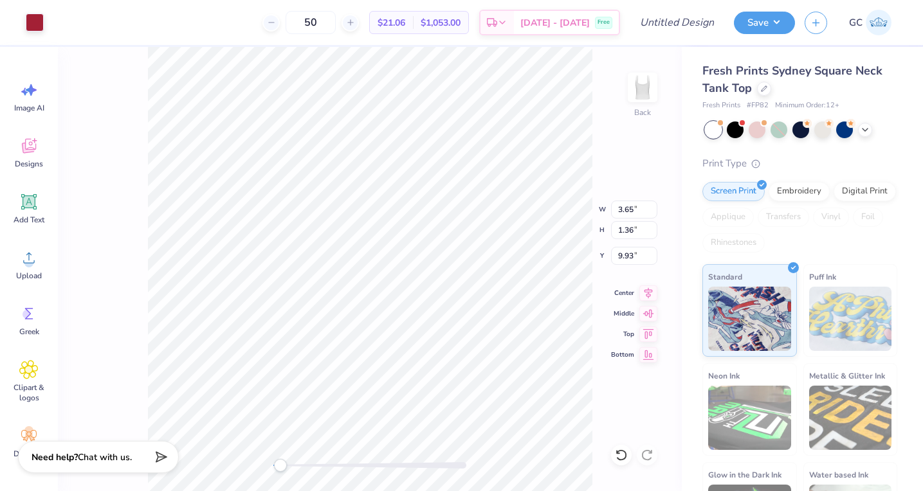
type input "6.00"
type input "2.74"
type input "7.19"
type input "3.65"
type input "1.36"
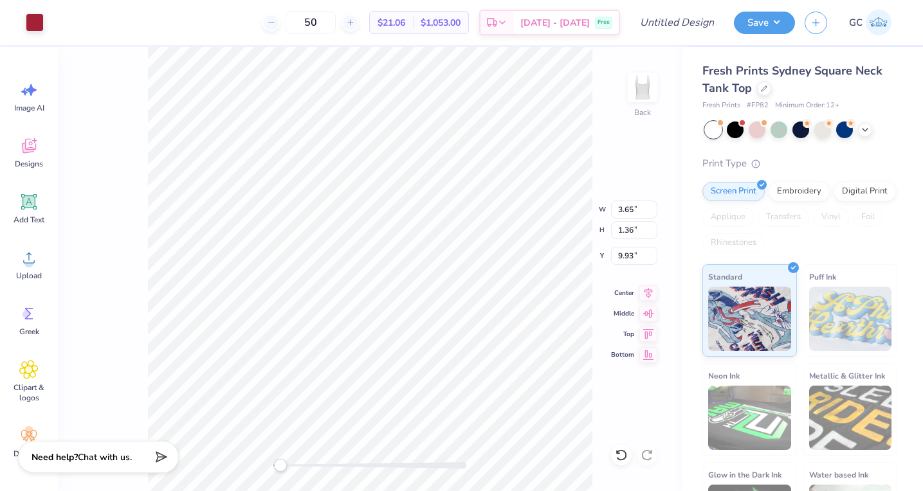
type input "9.93"
click at [282, 465] on div "Accessibility label" at bounding box center [281, 465] width 13 height 13
click at [277, 469] on div "Accessibility label" at bounding box center [277, 465] width 13 height 13
click at [307, 472] on div "Back" at bounding box center [370, 269] width 624 height 444
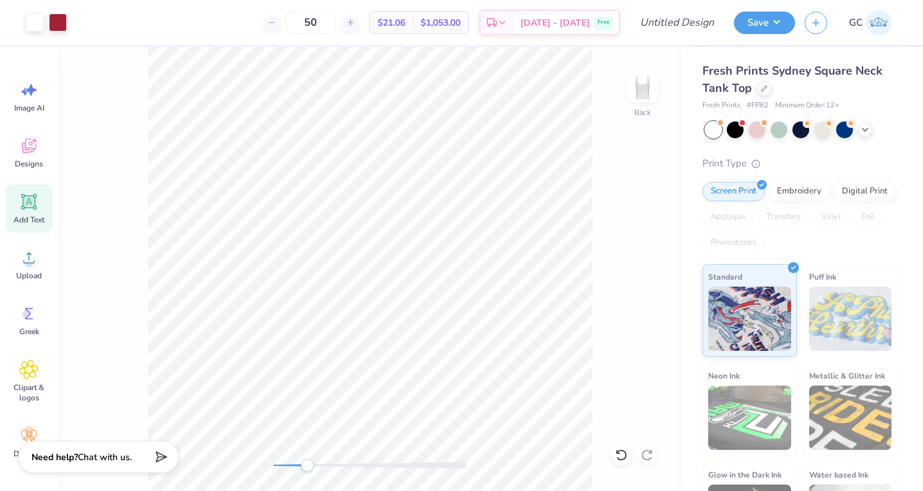
click at [29, 204] on icon at bounding box center [29, 202] width 12 height 12
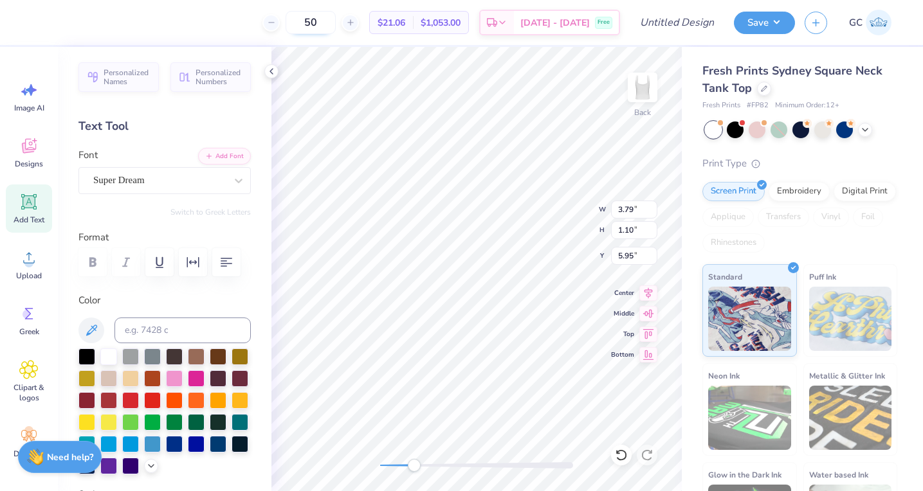
click at [336, 28] on input "50" at bounding box center [311, 22] width 50 height 23
type input "5"
type input "45"
click at [168, 181] on div "Super Dream" at bounding box center [159, 180] width 135 height 20
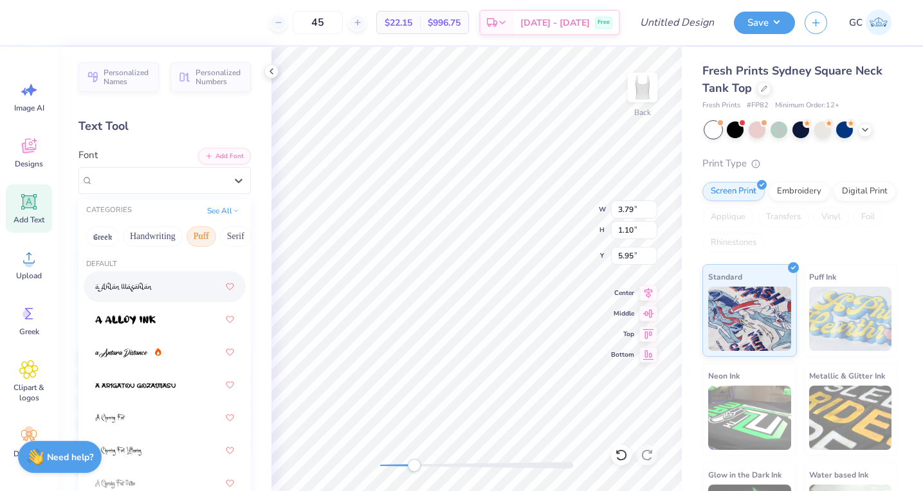
click at [200, 235] on button "Puff" at bounding box center [201, 236] width 30 height 21
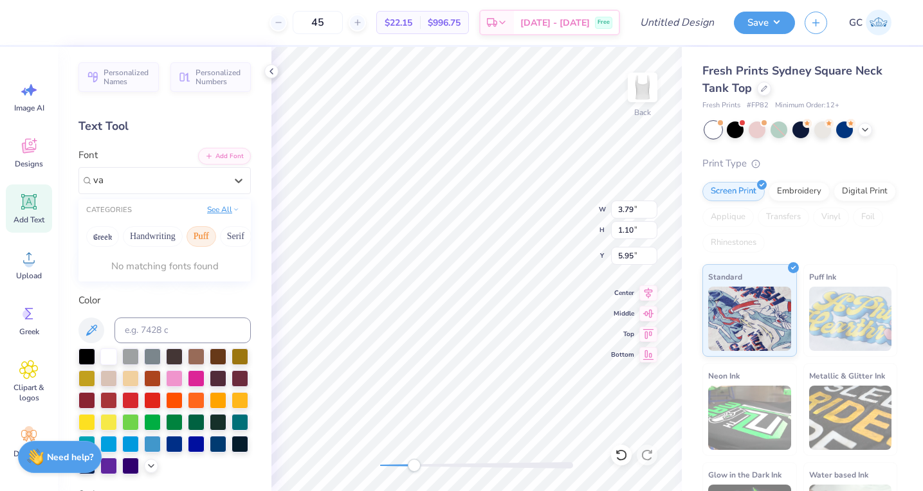
click at [219, 212] on button "See All" at bounding box center [223, 209] width 40 height 13
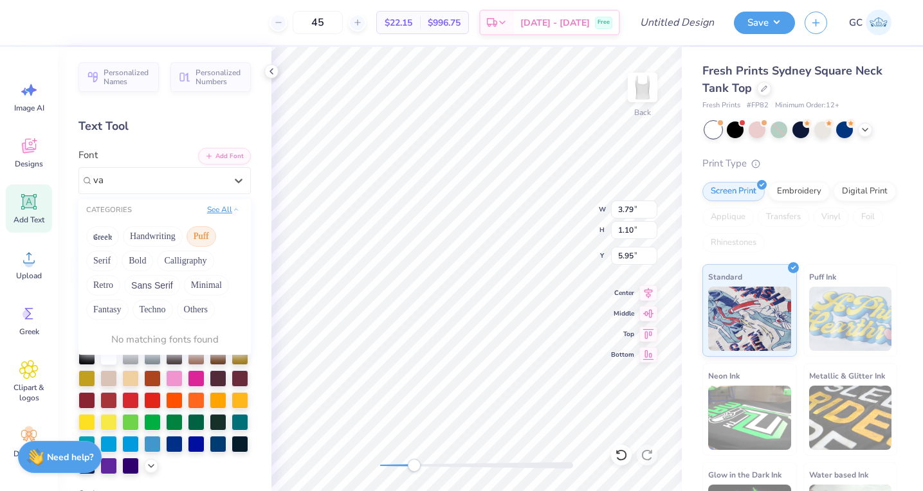
click at [212, 208] on button "See All" at bounding box center [223, 209] width 40 height 13
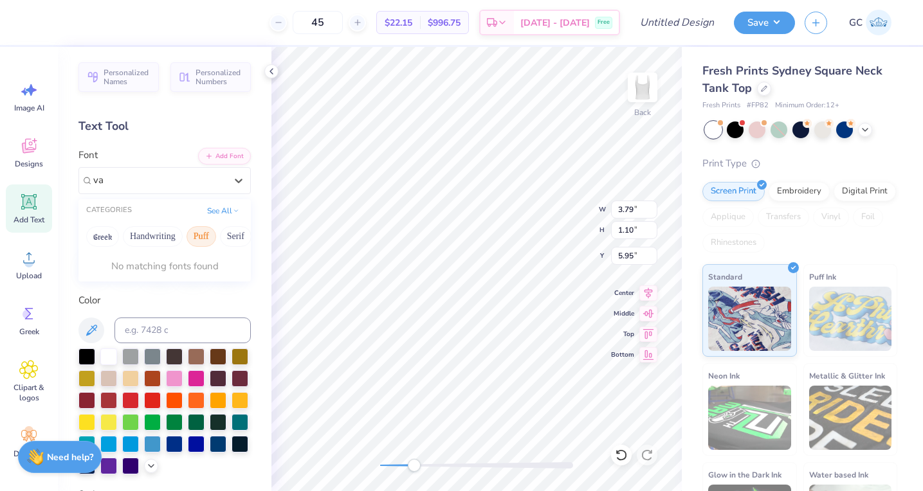
type input "v"
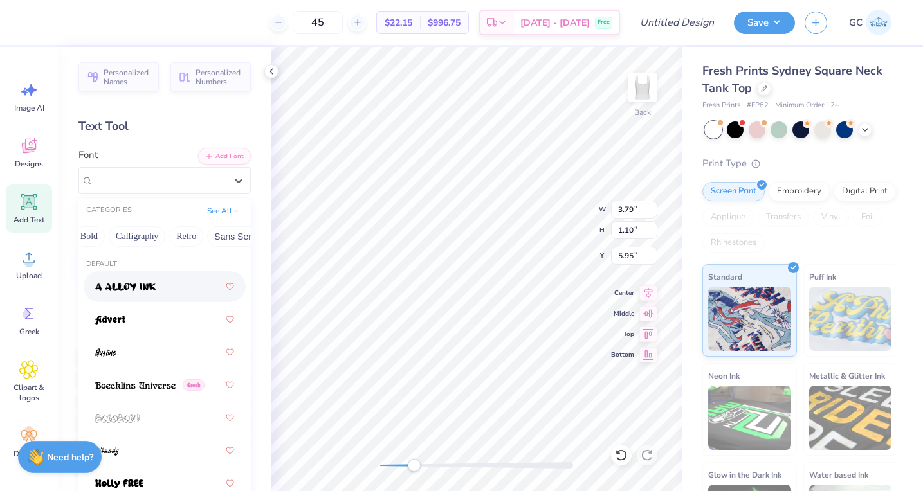
scroll to position [0, 0]
click at [93, 237] on button "Greek" at bounding box center [102, 236] width 33 height 21
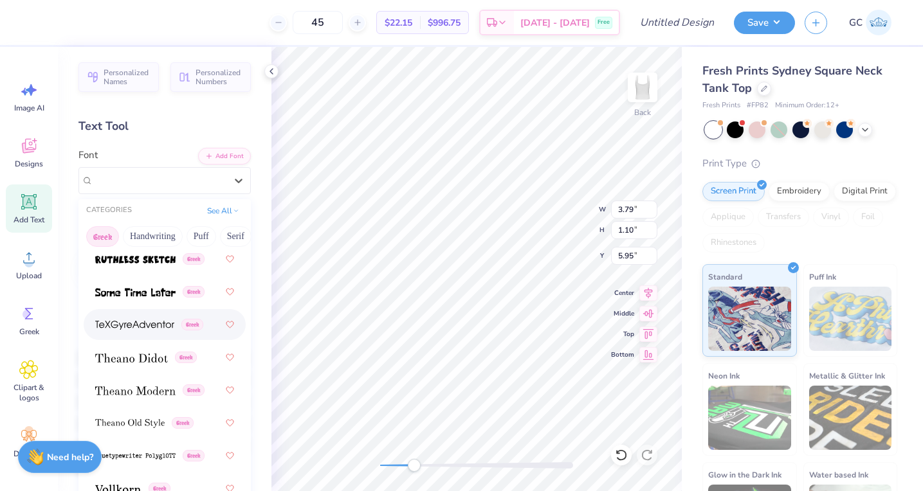
scroll to position [1245, 0]
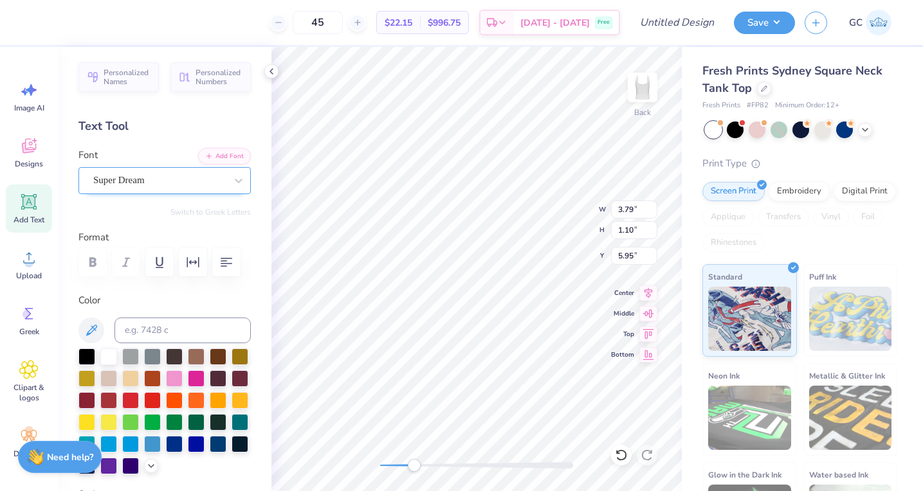
type textarea "2025"
click at [176, 188] on div "Super Dream" at bounding box center [159, 180] width 135 height 20
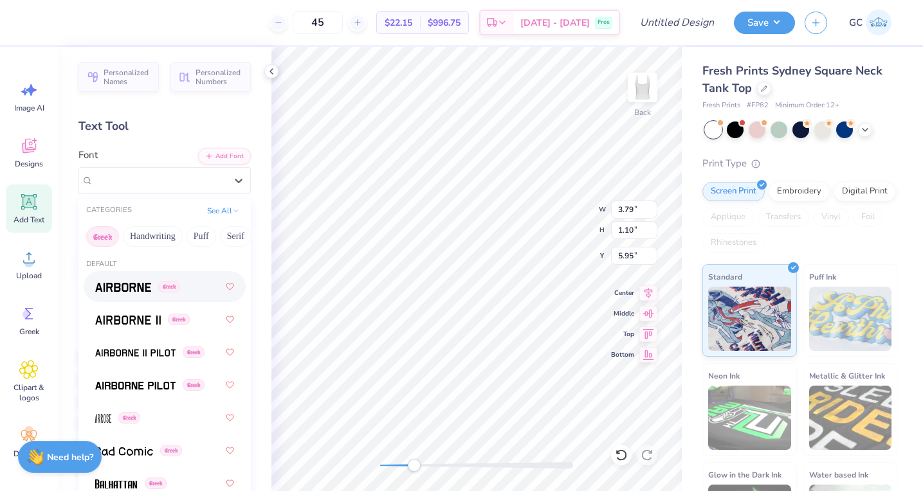
click at [133, 291] on img at bounding box center [123, 287] width 56 height 9
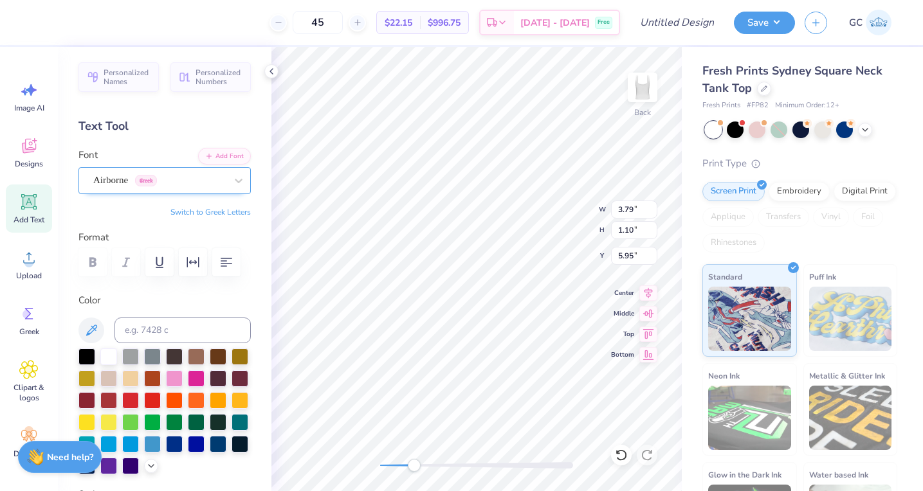
click at [132, 182] on div "Airborne Greek" at bounding box center [159, 180] width 135 height 20
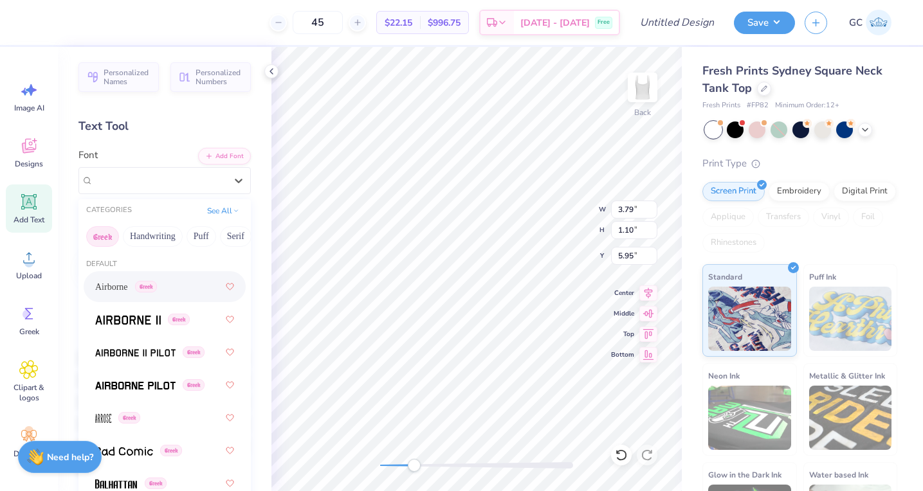
scroll to position [15, 0]
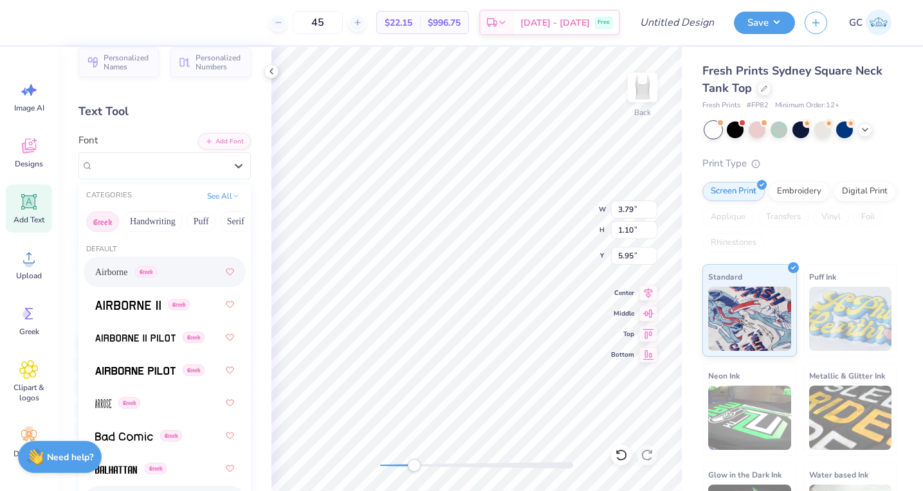
click at [152, 224] on button "Handwriting" at bounding box center [153, 222] width 60 height 21
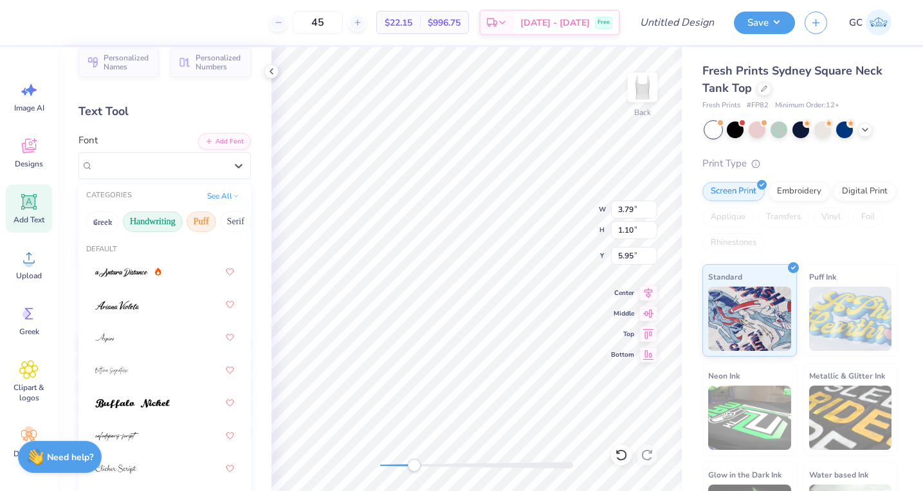
click at [189, 219] on button "Puff" at bounding box center [201, 222] width 30 height 21
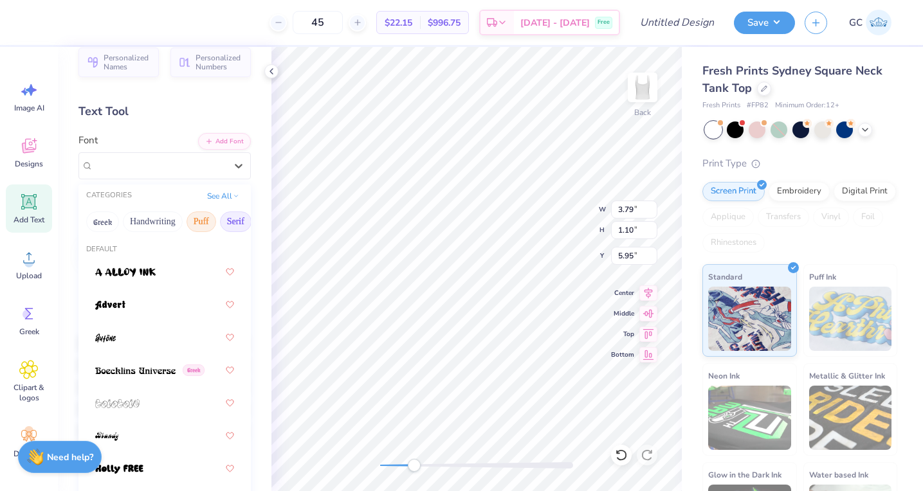
click at [226, 221] on button "Serif" at bounding box center [236, 222] width 32 height 21
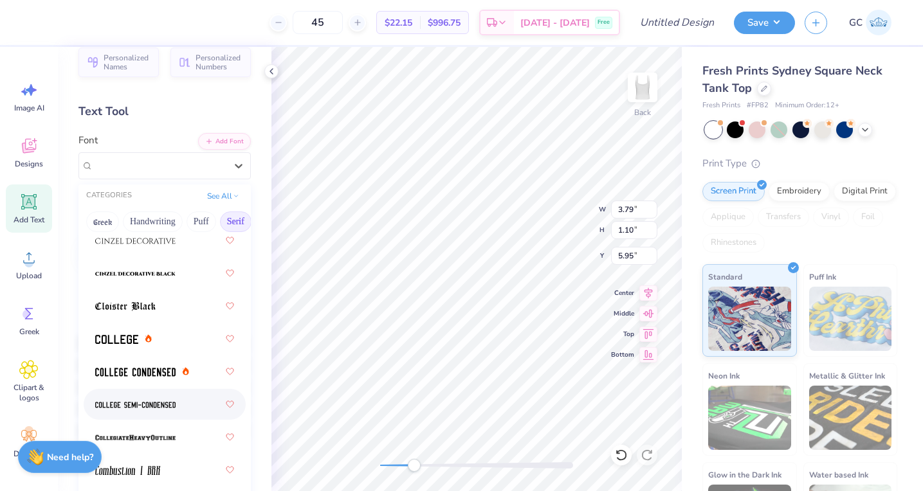
scroll to position [411, 0]
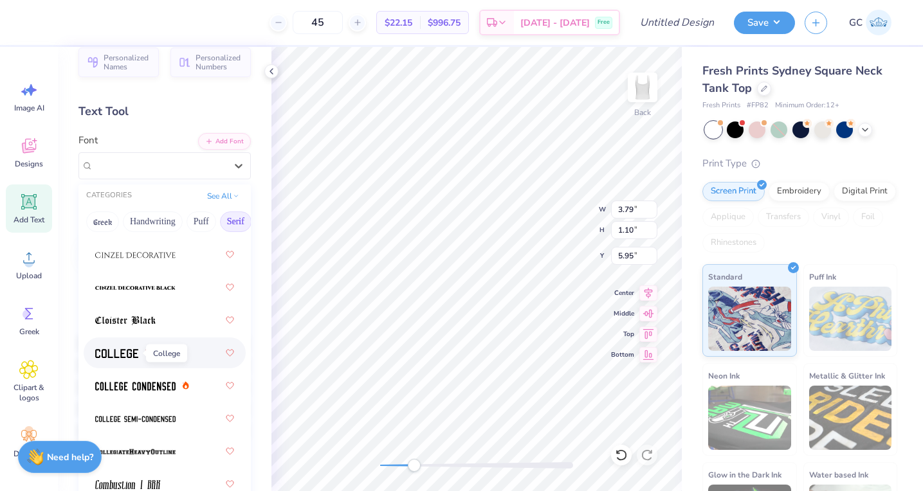
click at [119, 354] on img at bounding box center [116, 353] width 43 height 9
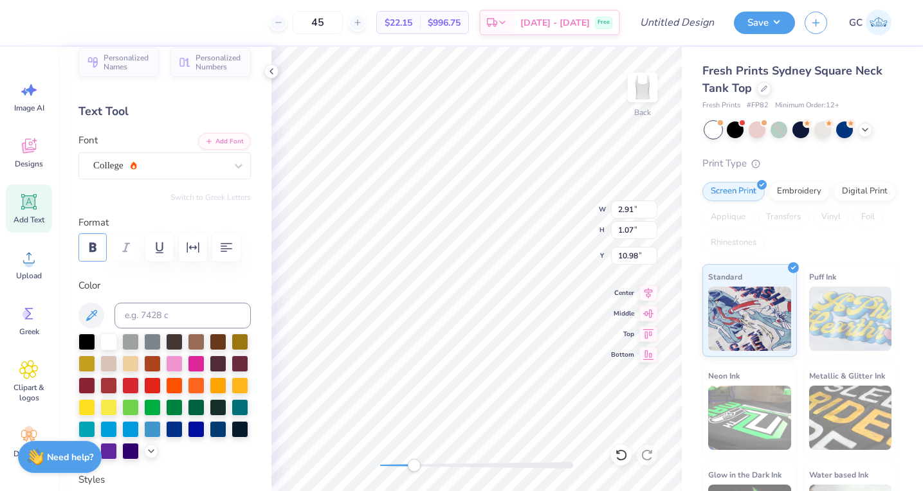
click at [99, 246] on icon "button" at bounding box center [92, 247] width 15 height 15
type input "3.03"
type input "1.07"
type input "10.98"
drag, startPoint x: 418, startPoint y: 464, endPoint x: 433, endPoint y: 464, distance: 15.4
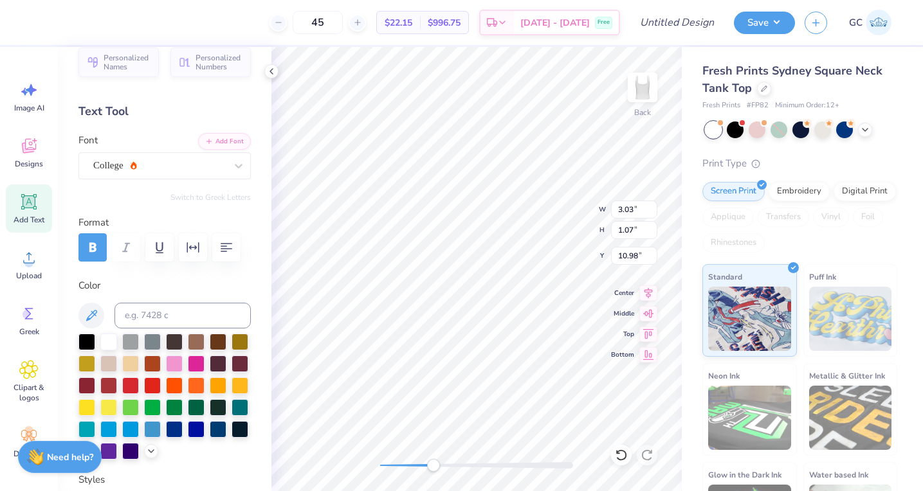
click at [433, 464] on div "Accessibility label" at bounding box center [433, 465] width 13 height 13
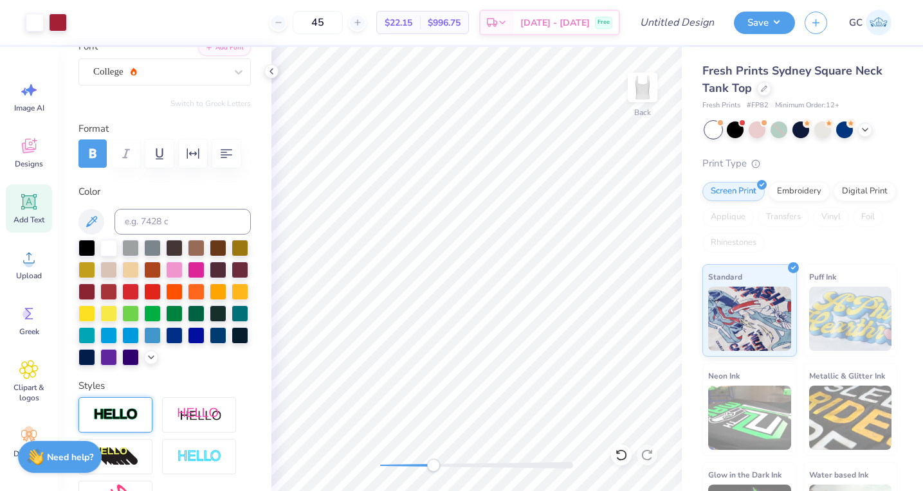
scroll to position [0, 0]
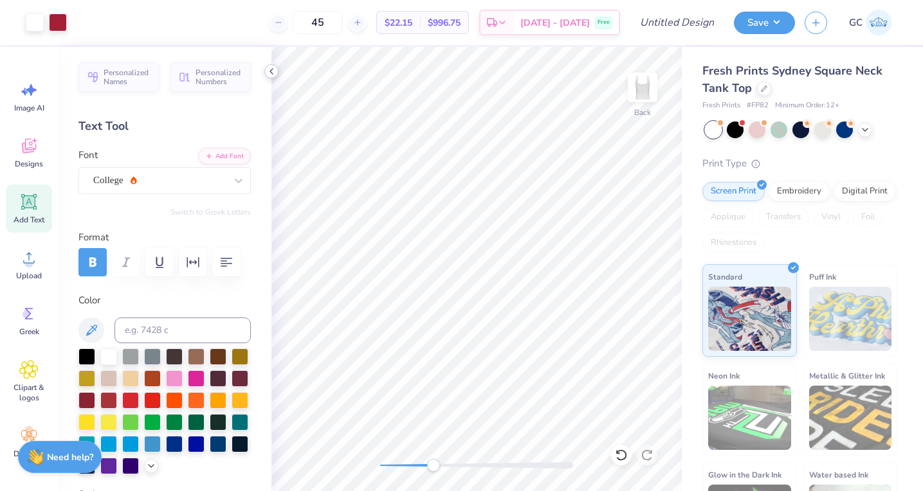
click at [271, 75] on icon at bounding box center [271, 71] width 10 height 10
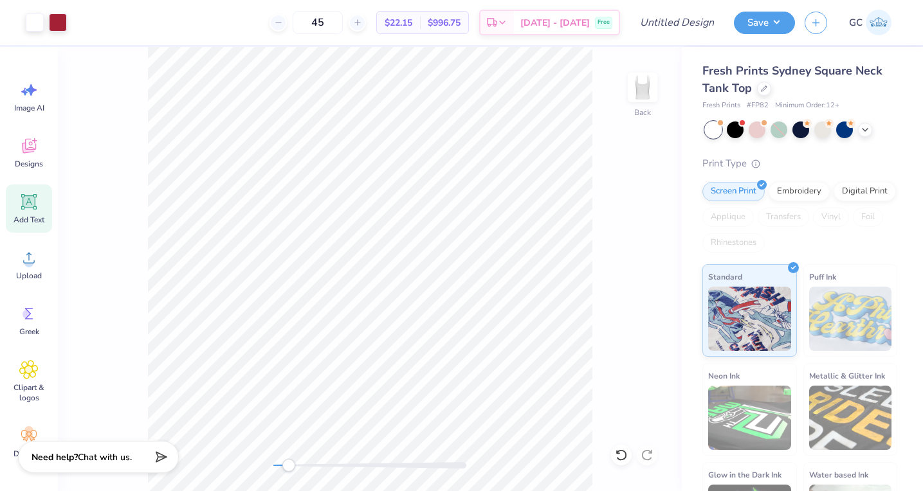
drag, startPoint x: 327, startPoint y: 468, endPoint x: 286, endPoint y: 467, distance: 41.2
click at [286, 467] on div "Accessibility label" at bounding box center [288, 465] width 13 height 13
drag, startPoint x: 289, startPoint y: 469, endPoint x: 316, endPoint y: 469, distance: 27.0
click at [311, 469] on div "Accessibility label" at bounding box center [304, 465] width 13 height 13
click at [39, 105] on span "Image AI" at bounding box center [29, 108] width 30 height 10
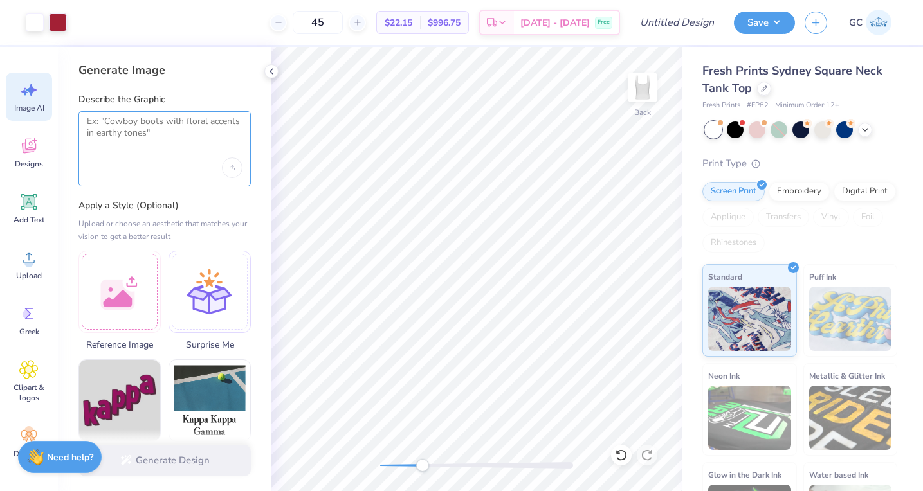
click at [188, 141] on textarea at bounding box center [165, 132] width 156 height 32
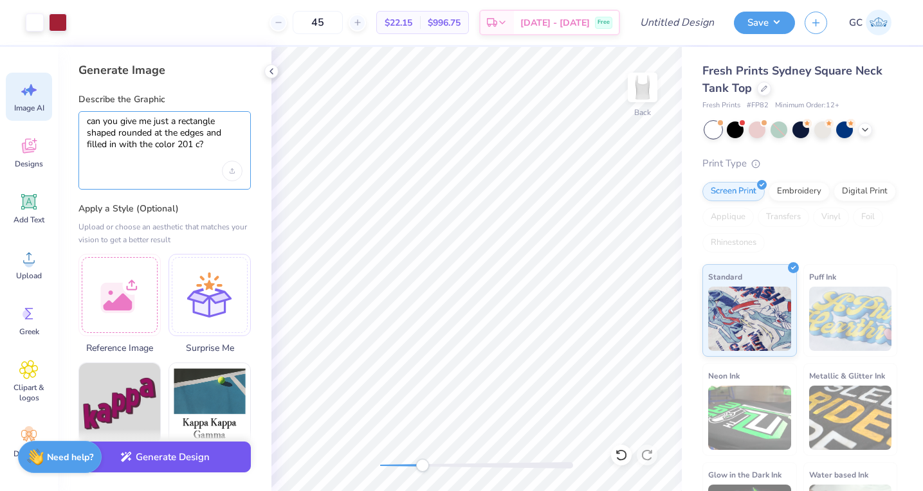
type textarea "can you give me just a rectangle shaped rounded at the edges and filled in with…"
click at [167, 456] on button "Generate Design" at bounding box center [164, 458] width 172 height 32
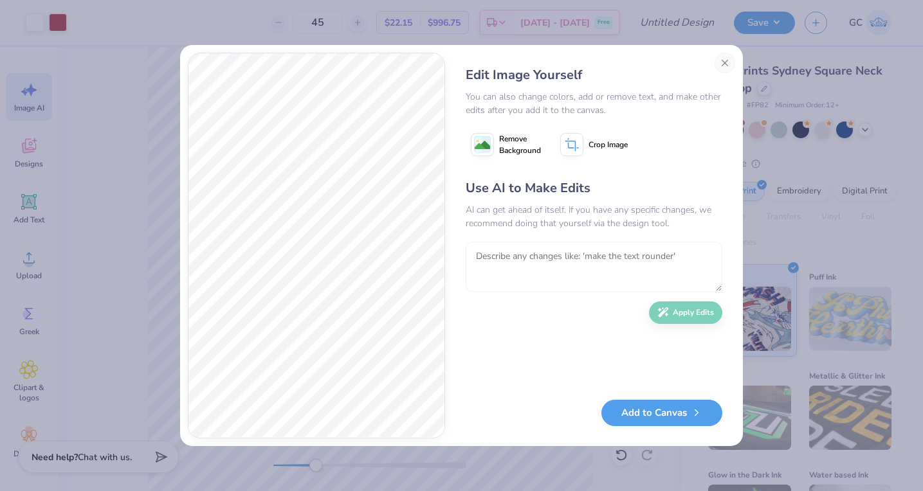
click at [595, 275] on textarea at bounding box center [594, 267] width 257 height 50
type textarea "flip it horizontally"
click at [696, 316] on button "Apply Edits" at bounding box center [685, 309] width 73 height 23
